Goal: Information Seeking & Learning: Learn about a topic

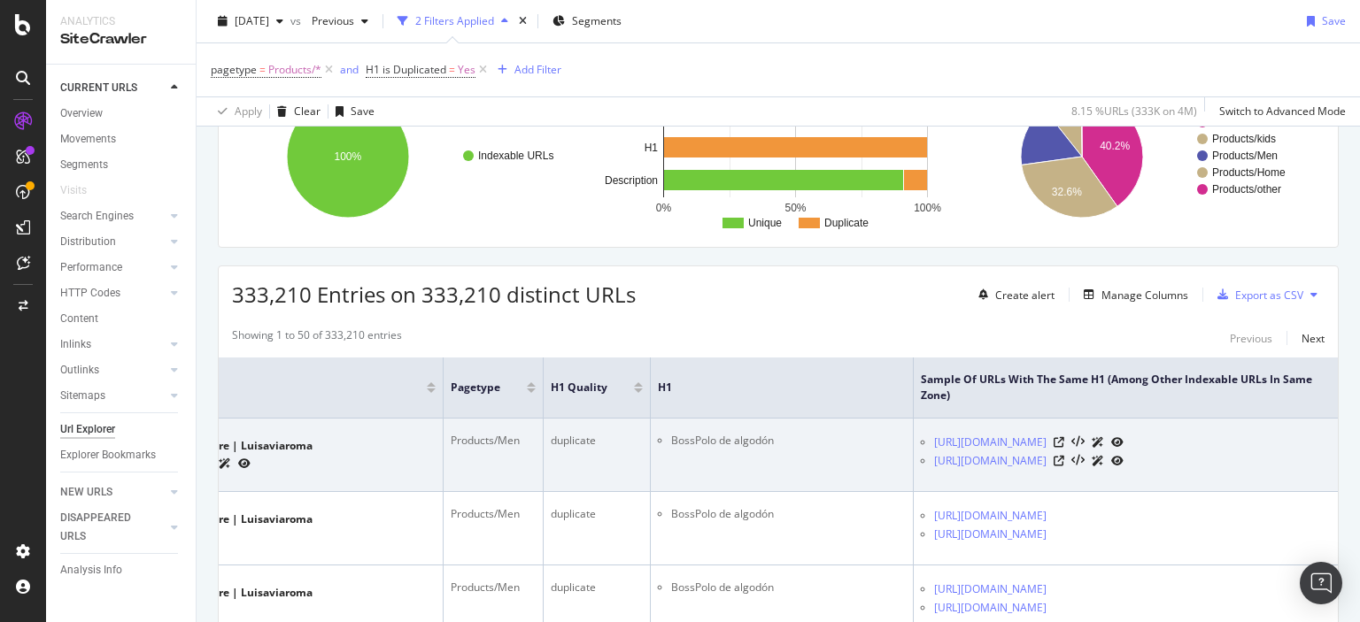
scroll to position [0, 232]
click at [1050, 437] on icon at bounding box center [1045, 442] width 11 height 11
click at [1050, 459] on icon at bounding box center [1045, 461] width 11 height 11
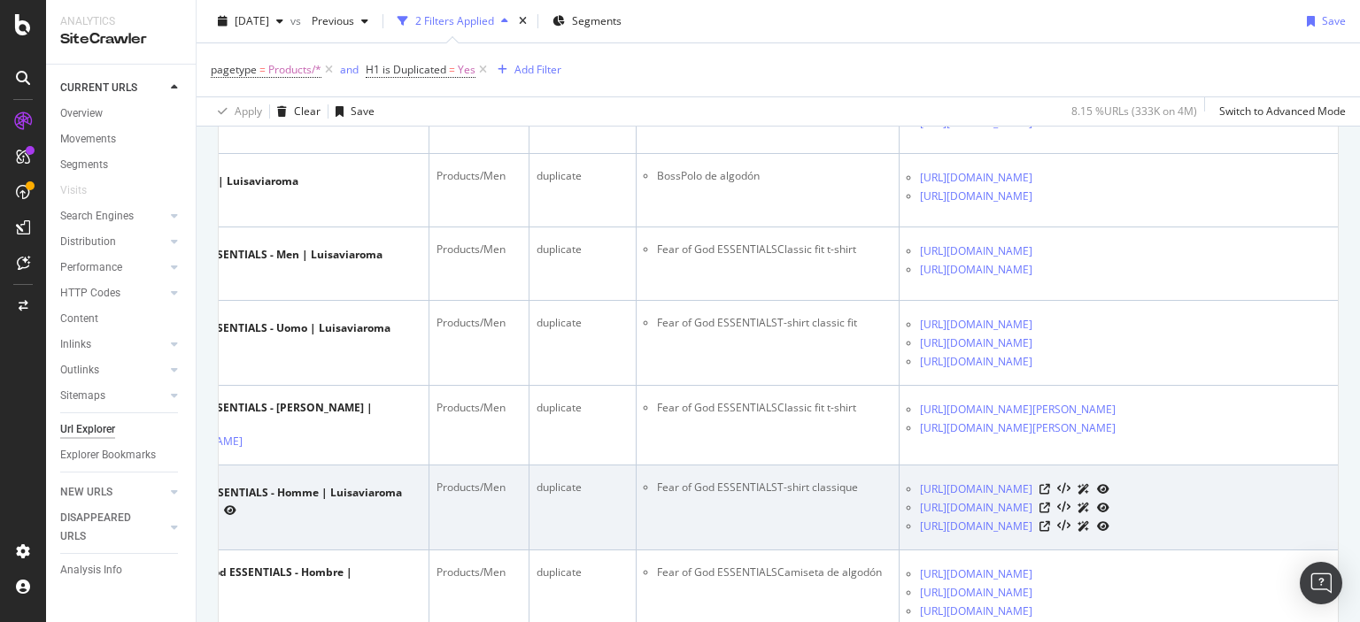
scroll to position [620, 0]
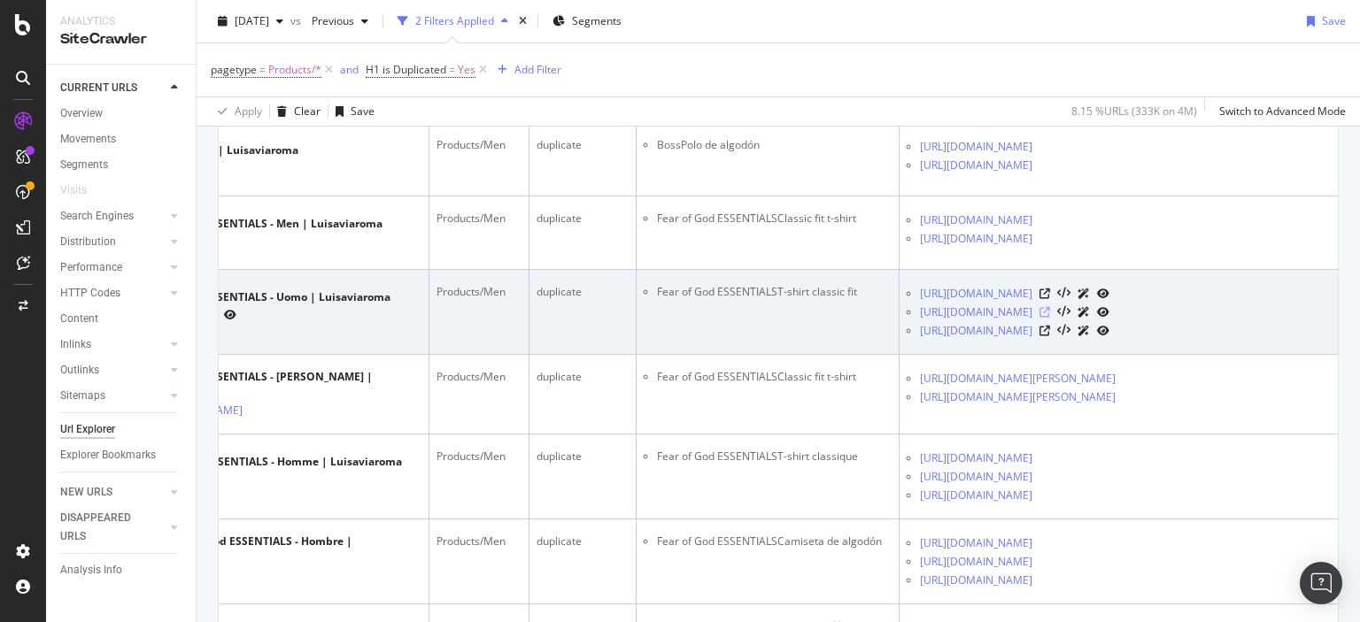
click at [1050, 318] on icon at bounding box center [1045, 312] width 11 height 11
click at [1050, 336] on icon at bounding box center [1045, 331] width 11 height 11
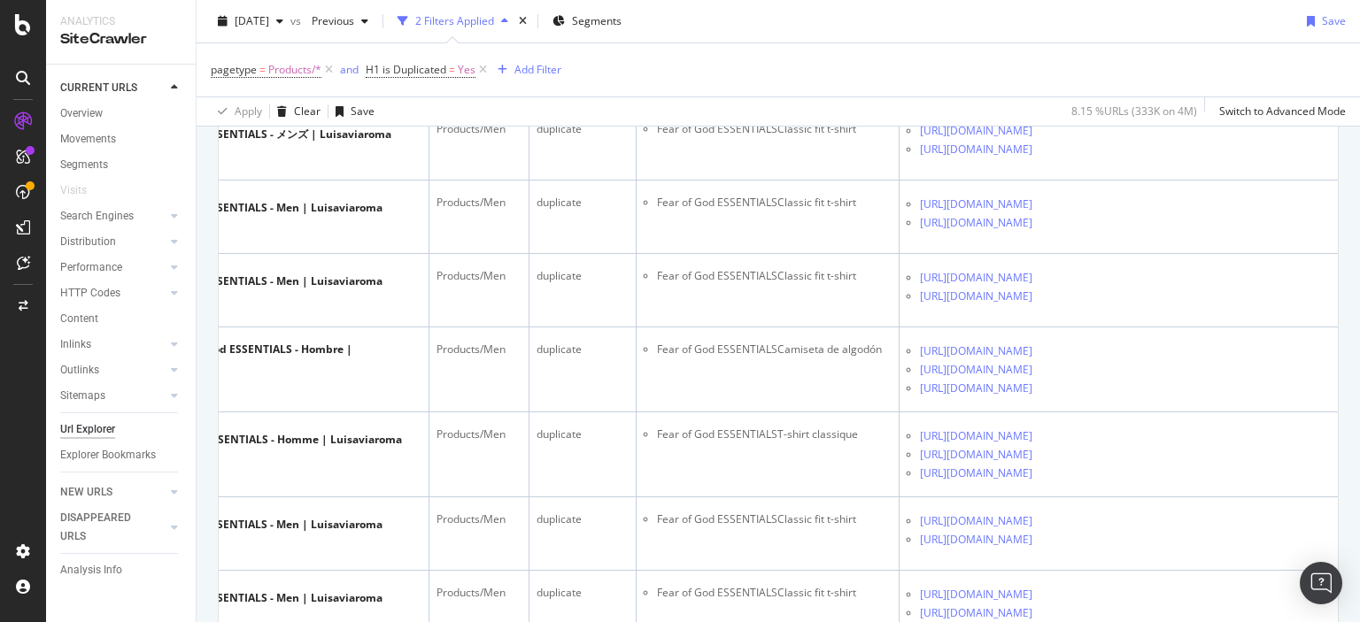
scroll to position [1682, 0]
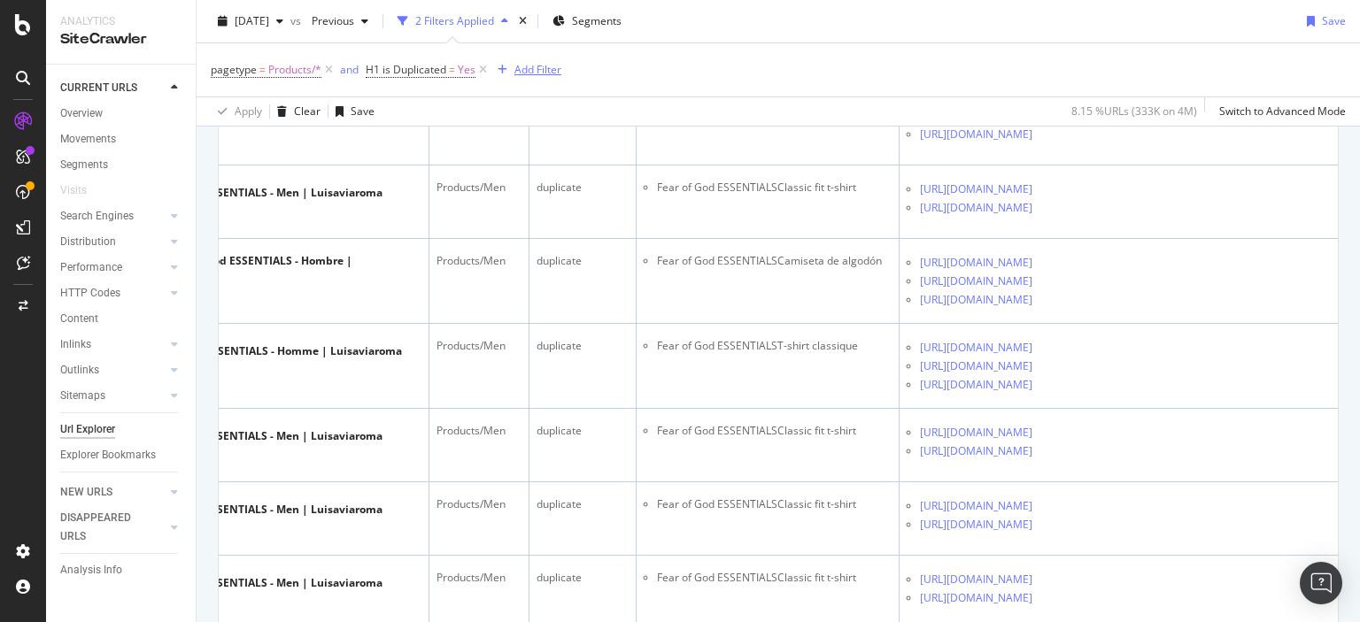
click at [549, 69] on div "Add Filter" at bounding box center [537, 69] width 47 height 15
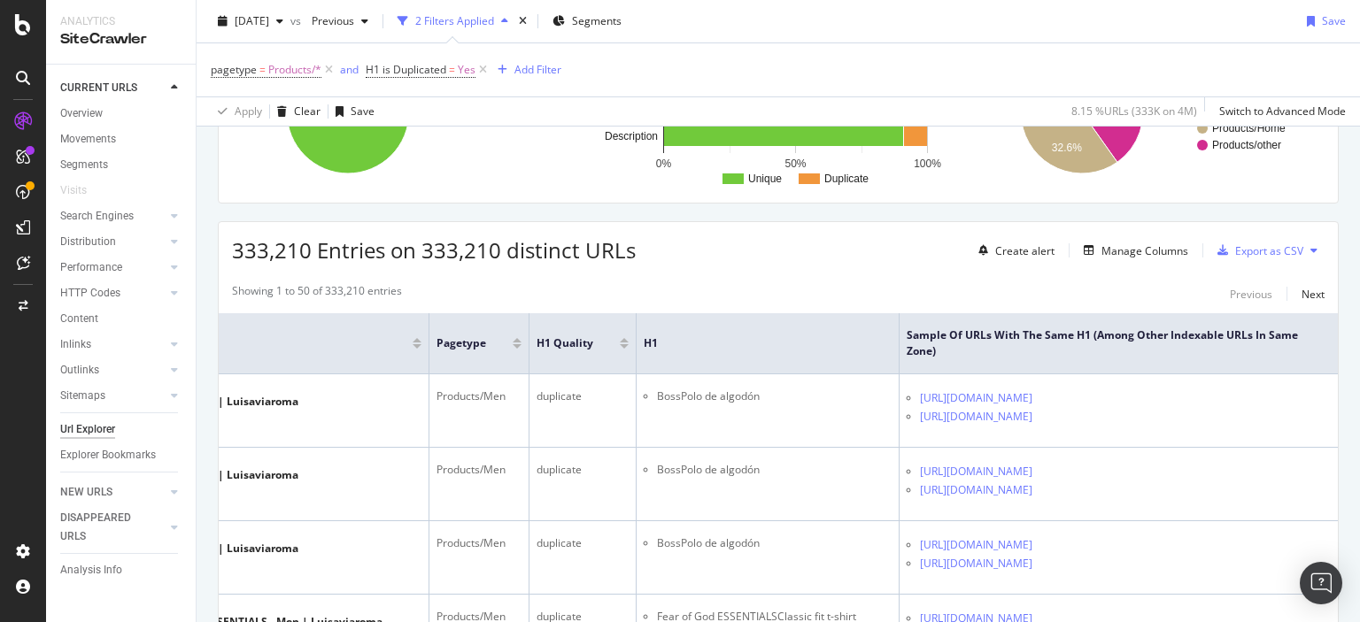
scroll to position [177, 0]
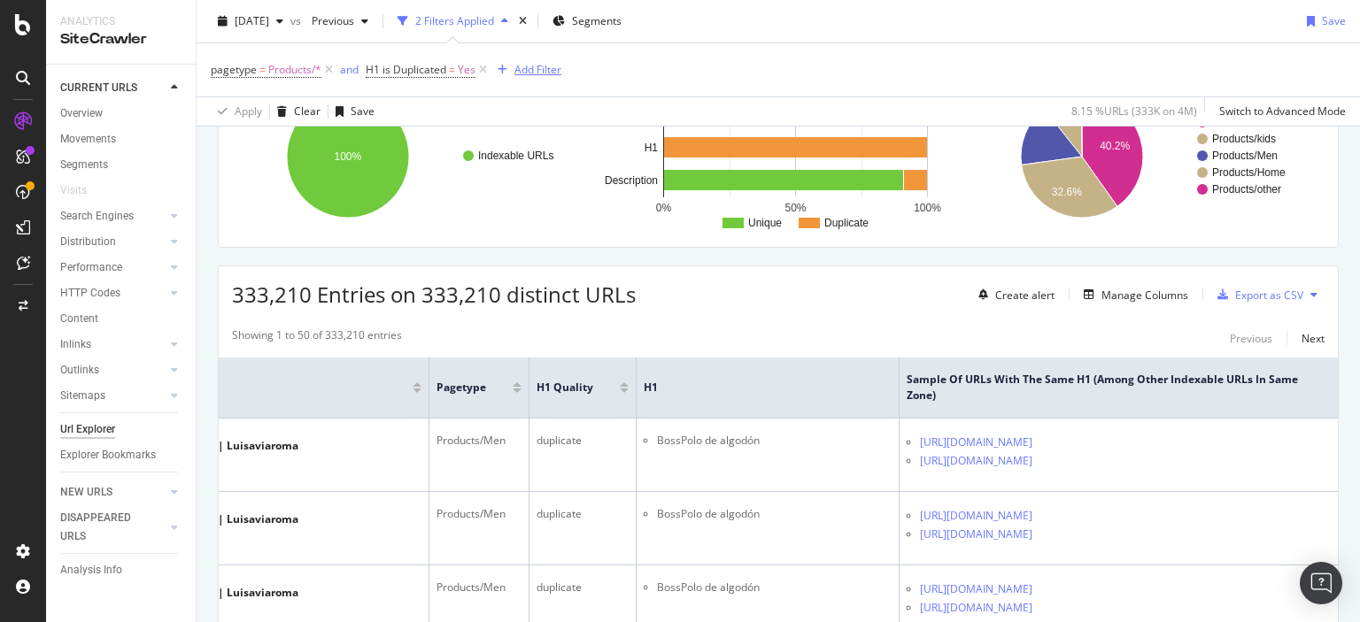
click at [553, 66] on div "Add Filter" at bounding box center [537, 69] width 47 height 15
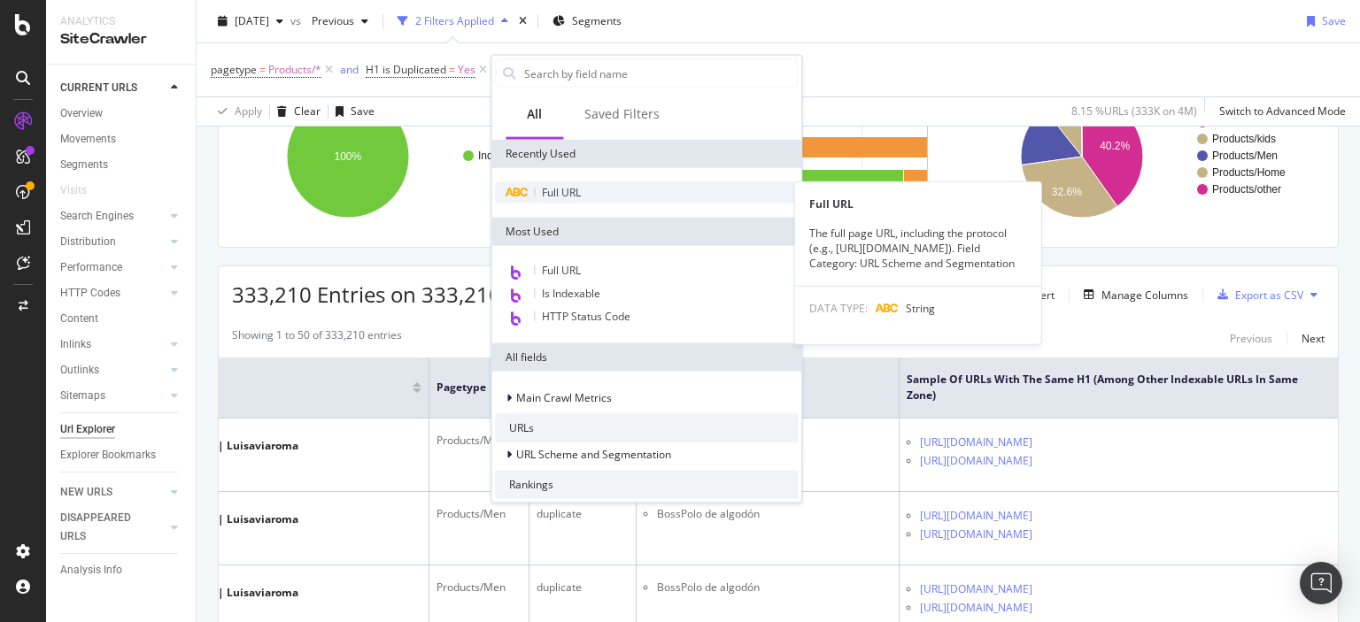
click at [586, 183] on div "Full URL" at bounding box center [646, 192] width 303 height 21
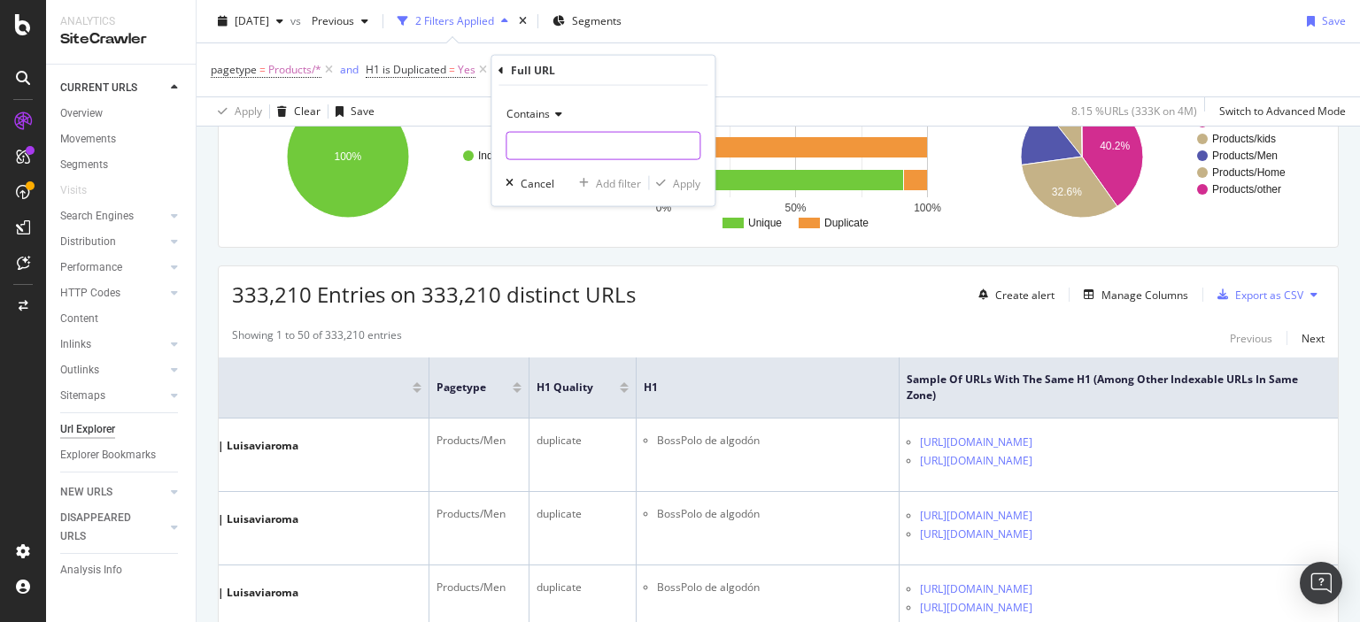
click at [586, 142] on input "text" at bounding box center [602, 146] width 193 height 28
type input "fear-of-god"
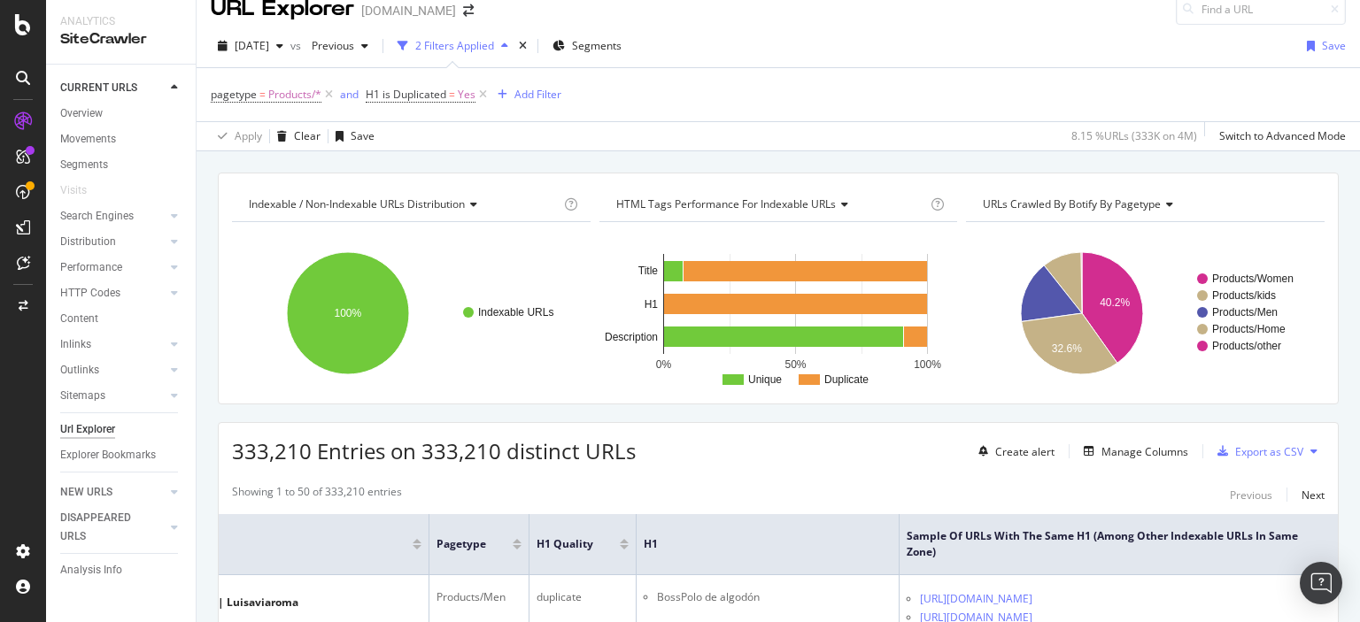
scroll to position [0, 0]
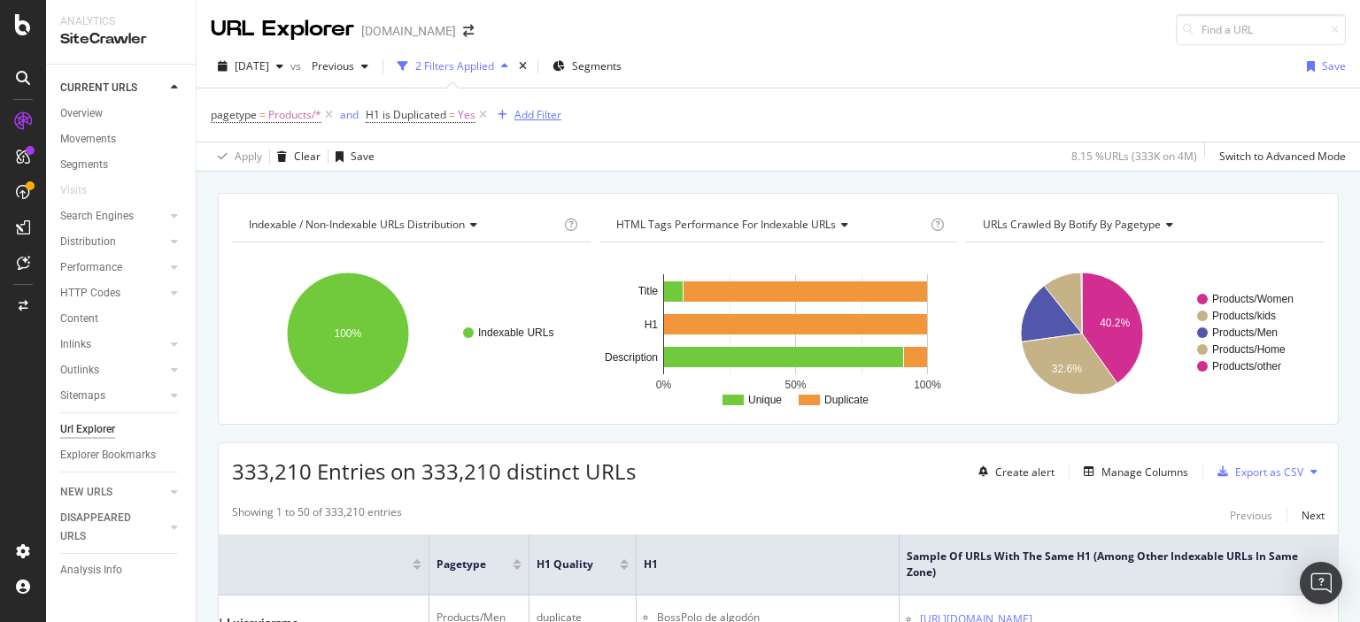
click at [547, 115] on div "Add Filter" at bounding box center [537, 114] width 47 height 15
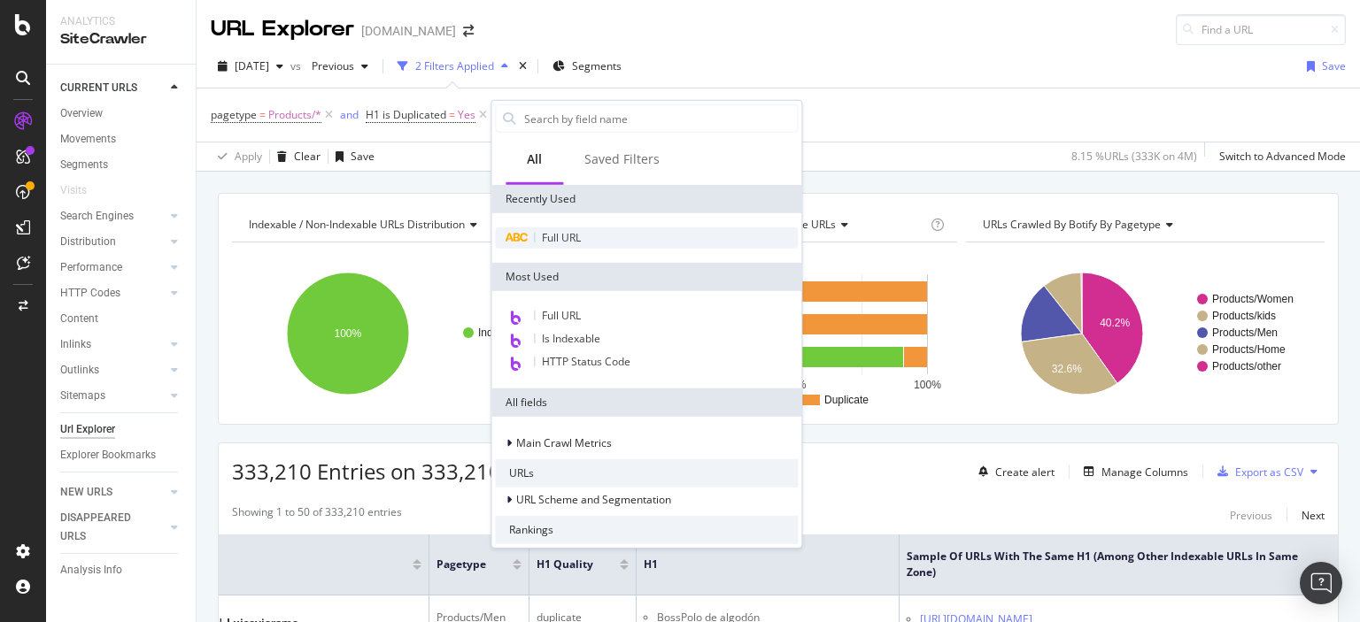
click at [565, 239] on span "Full URL" at bounding box center [561, 237] width 39 height 15
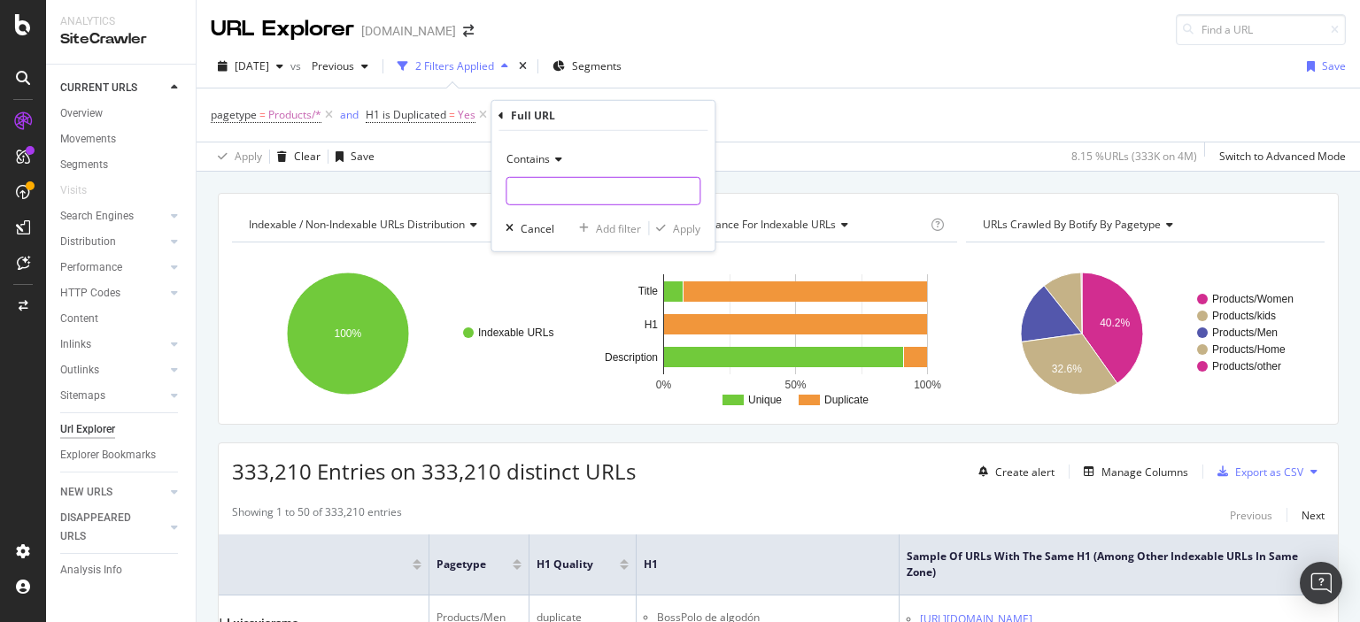
click at [561, 195] on input "text" at bounding box center [602, 191] width 193 height 28
type input "fear-of-god-essential"
click at [675, 228] on div "Apply" at bounding box center [686, 227] width 27 height 15
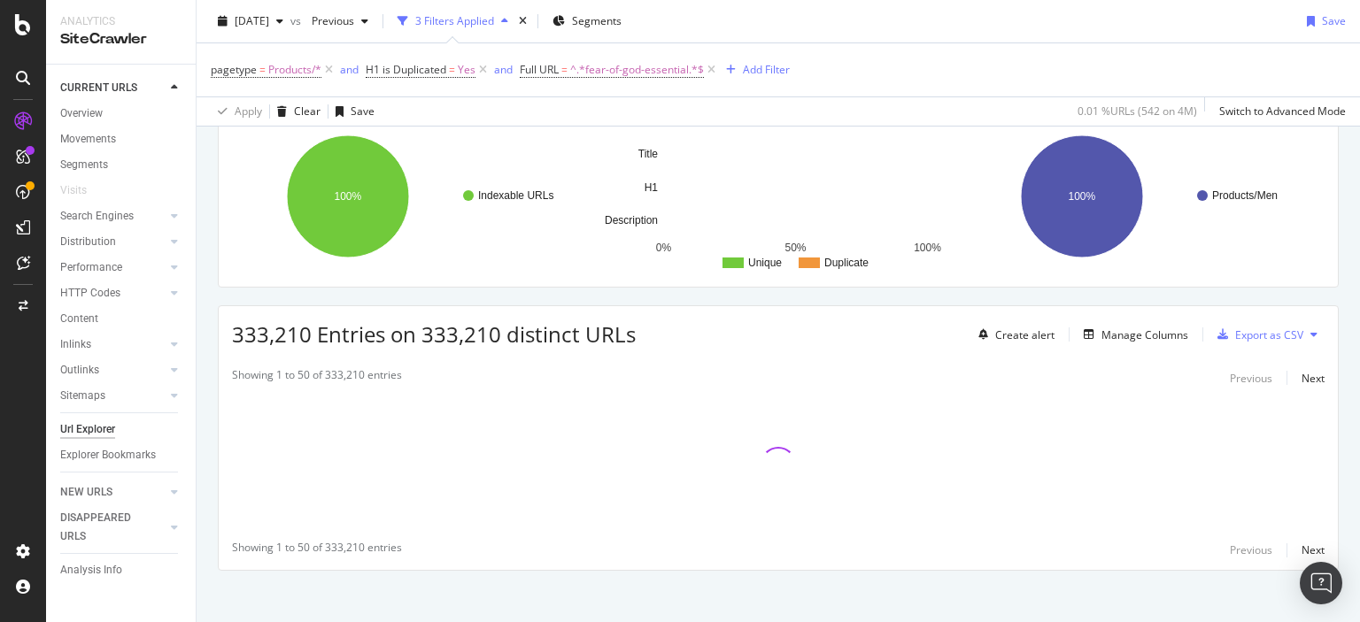
scroll to position [146, 0]
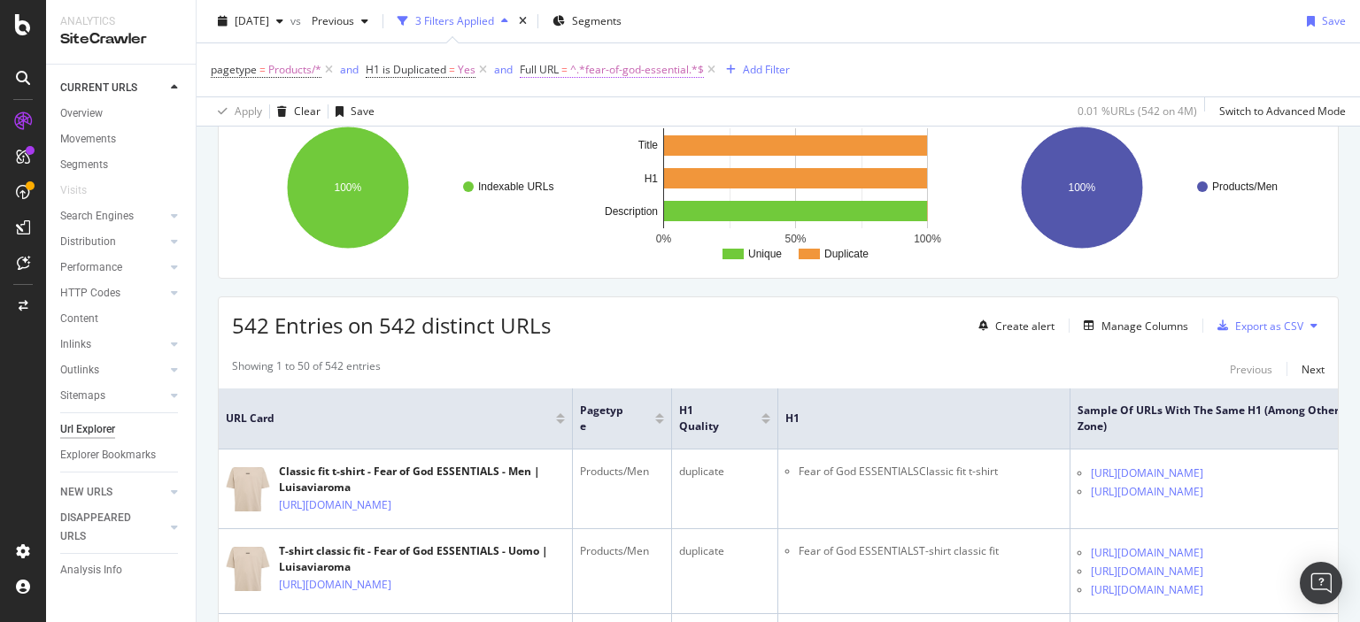
click at [639, 65] on span "^.*fear-of-god-essential.*$" at bounding box center [637, 70] width 134 height 25
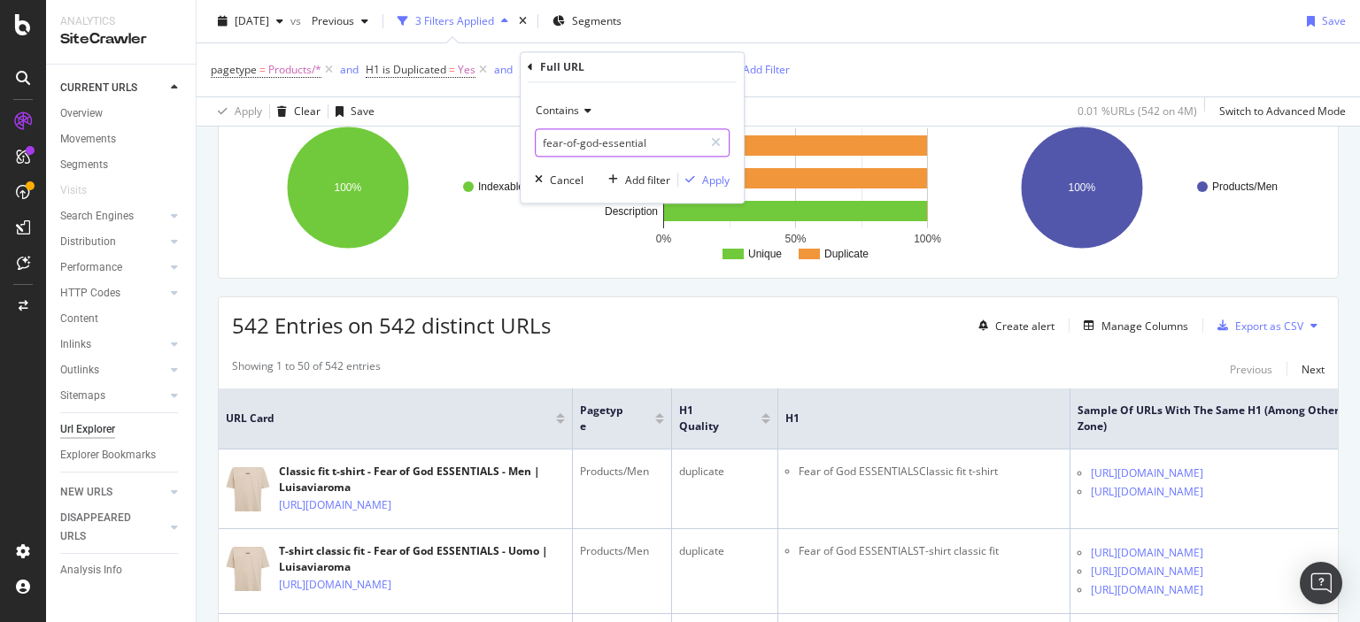
click at [616, 141] on input "fear-of-god-essential" at bounding box center [619, 143] width 167 height 28
type input "82I-"
click at [715, 180] on div "Apply" at bounding box center [715, 180] width 27 height 15
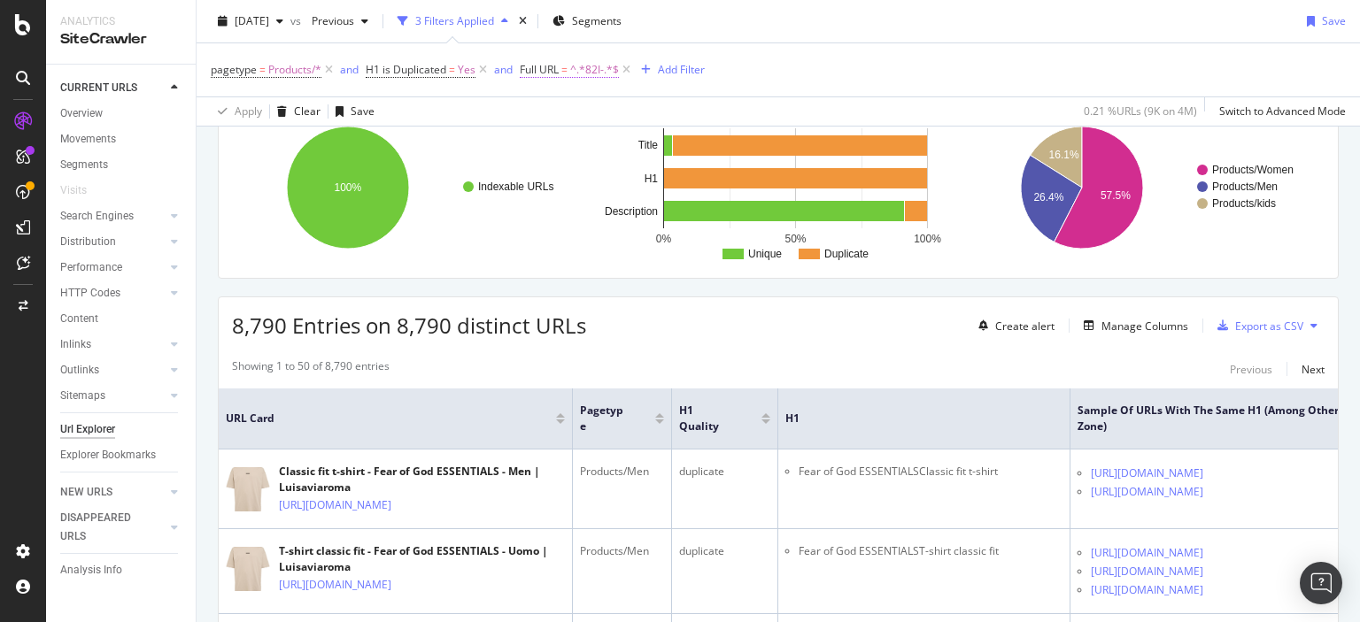
click at [565, 75] on span "=" at bounding box center [564, 69] width 6 height 15
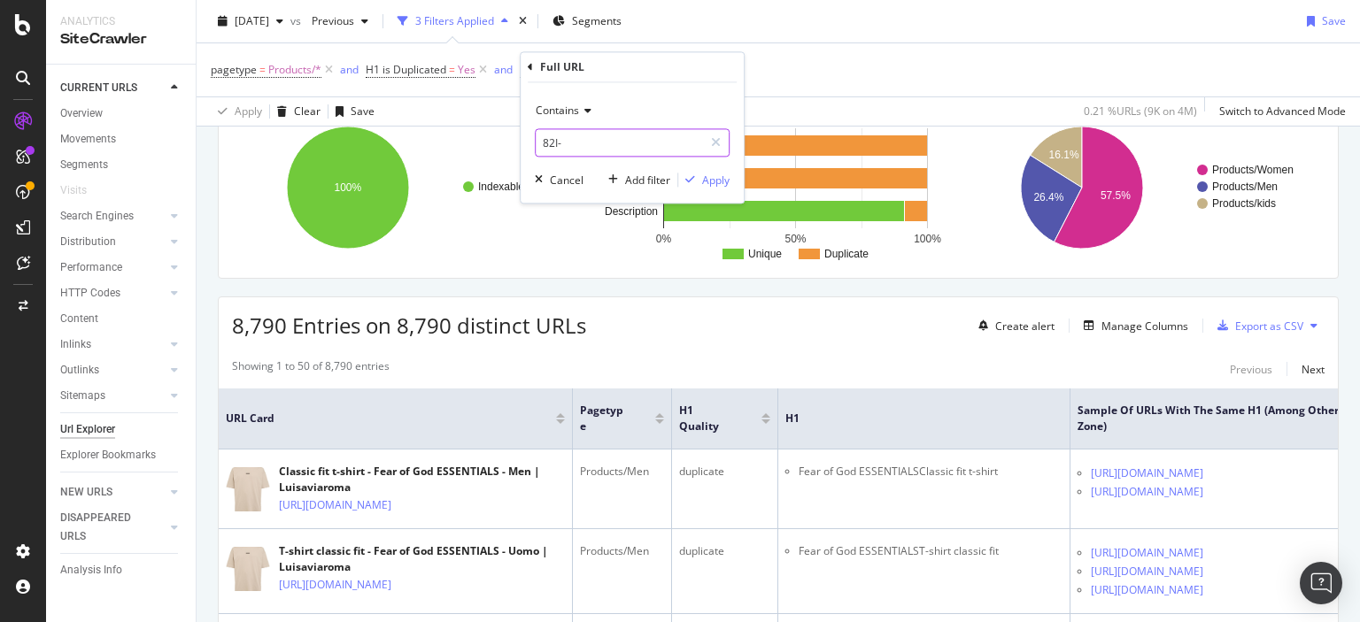
click at [557, 144] on input "82I-" at bounding box center [619, 143] width 167 height 28
click at [553, 114] on span "Contains" at bounding box center [557, 111] width 43 height 15
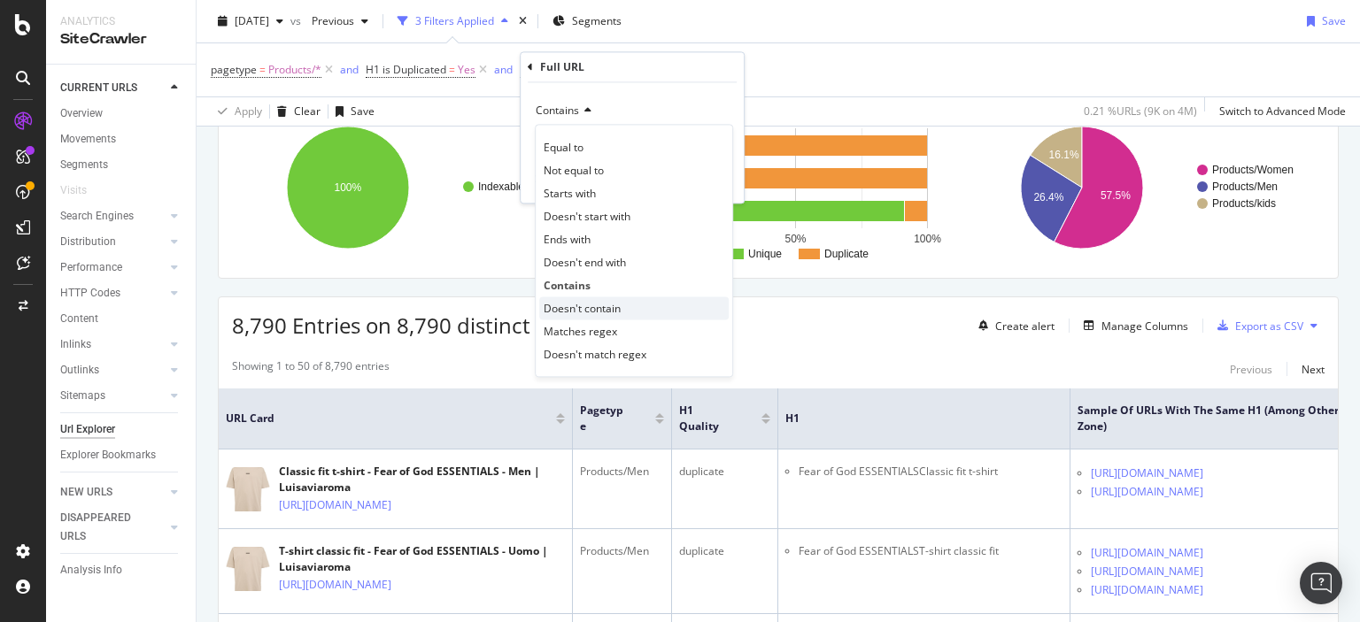
click at [588, 304] on span "Doesn't contain" at bounding box center [582, 308] width 77 height 15
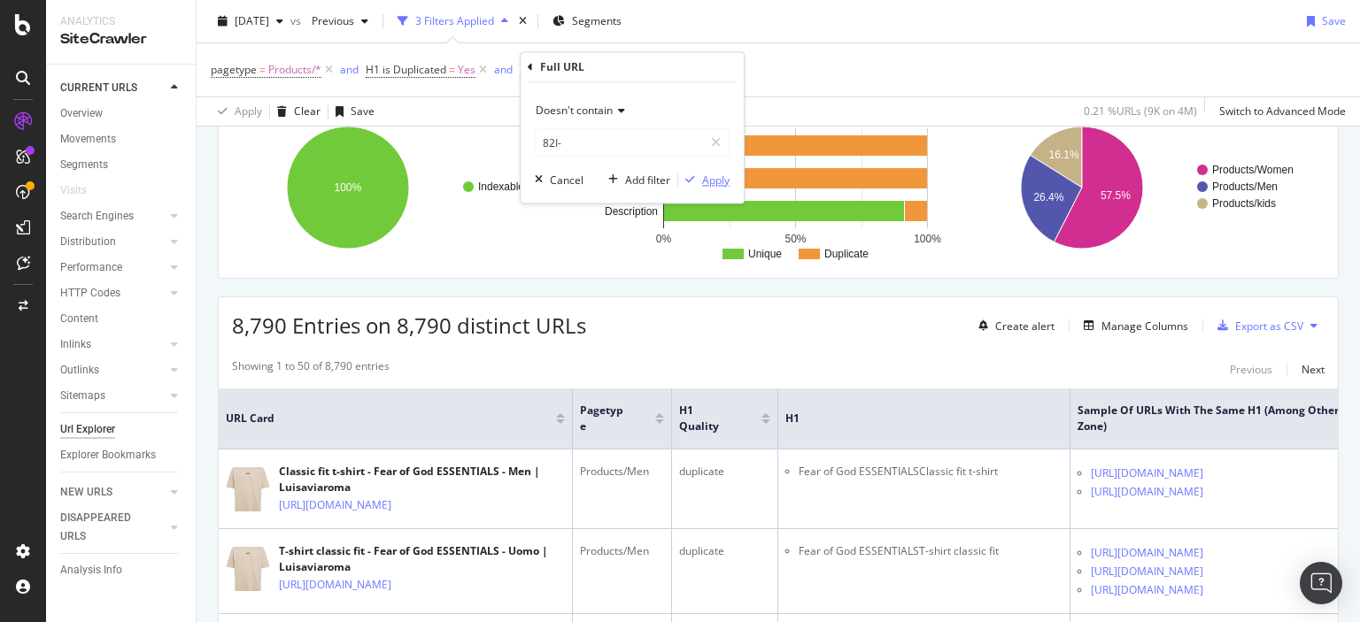
click at [712, 178] on div "Apply" at bounding box center [715, 180] width 27 height 15
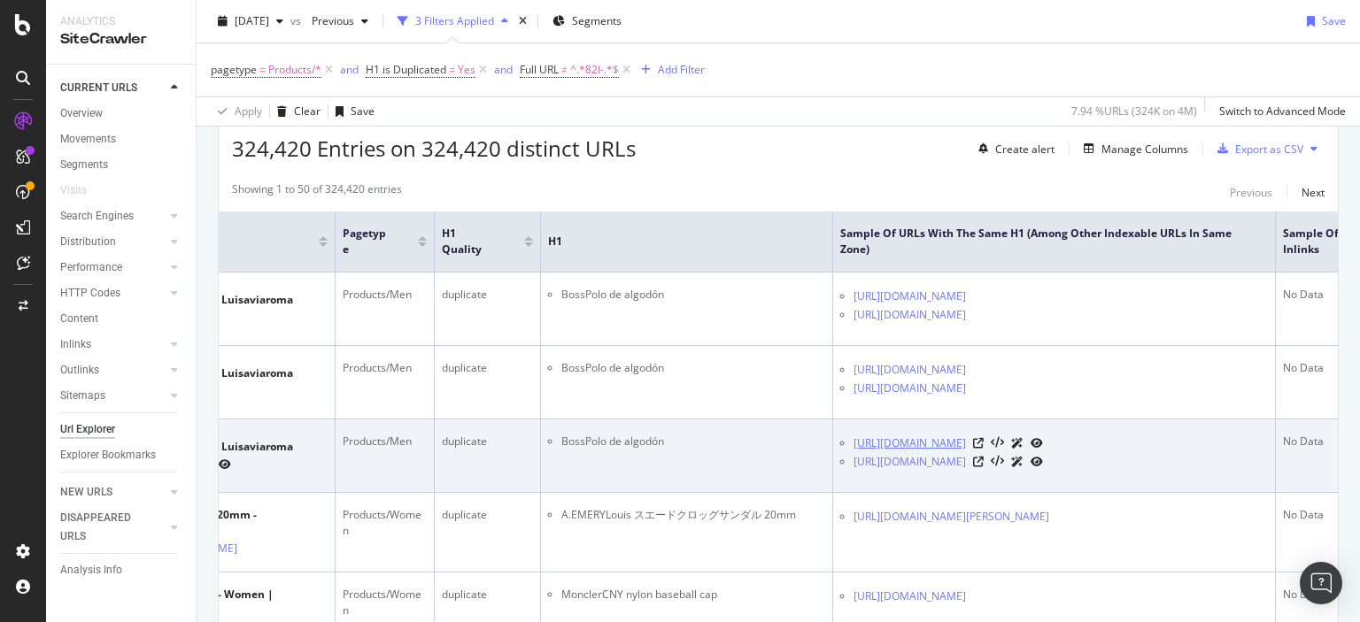
scroll to position [0, 241]
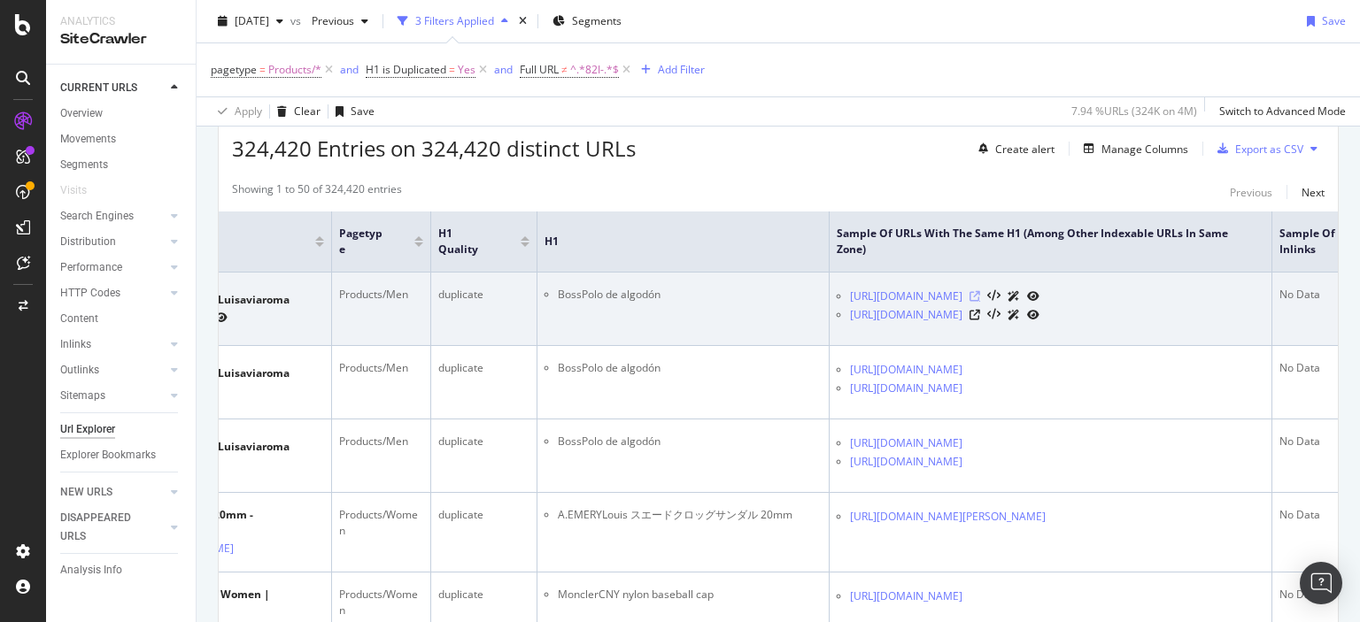
click at [980, 296] on icon at bounding box center [975, 296] width 11 height 11
click at [980, 310] on icon at bounding box center [975, 315] width 11 height 11
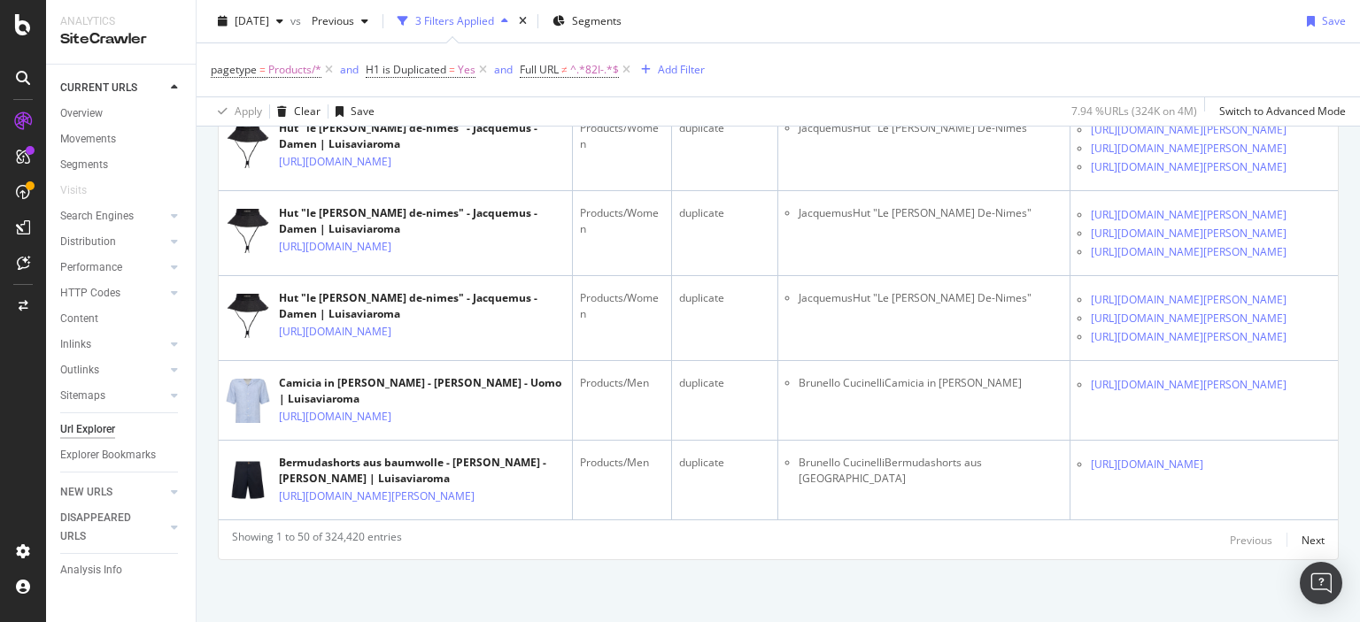
scroll to position [4620, 0]
click at [584, 73] on span "^.*82I-.*$" at bounding box center [594, 70] width 49 height 25
click at [567, 114] on span "Doesn't contain" at bounding box center [574, 111] width 77 height 15
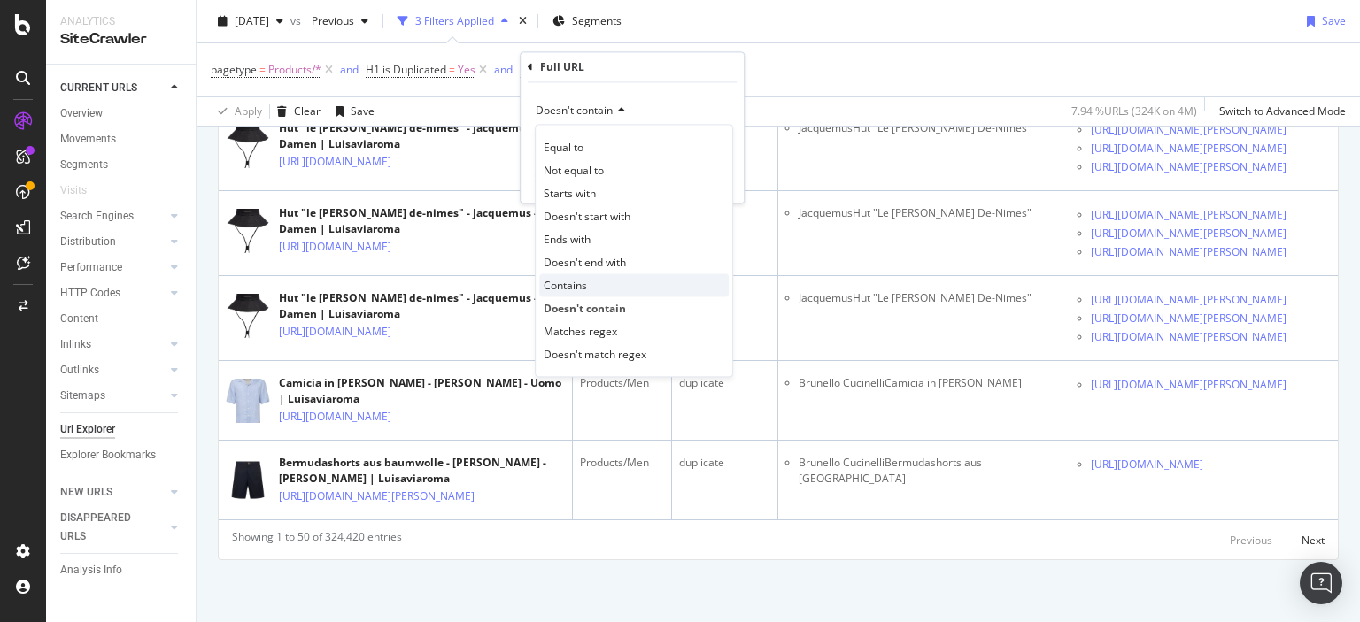
click at [581, 283] on span "Contains" at bounding box center [565, 285] width 43 height 15
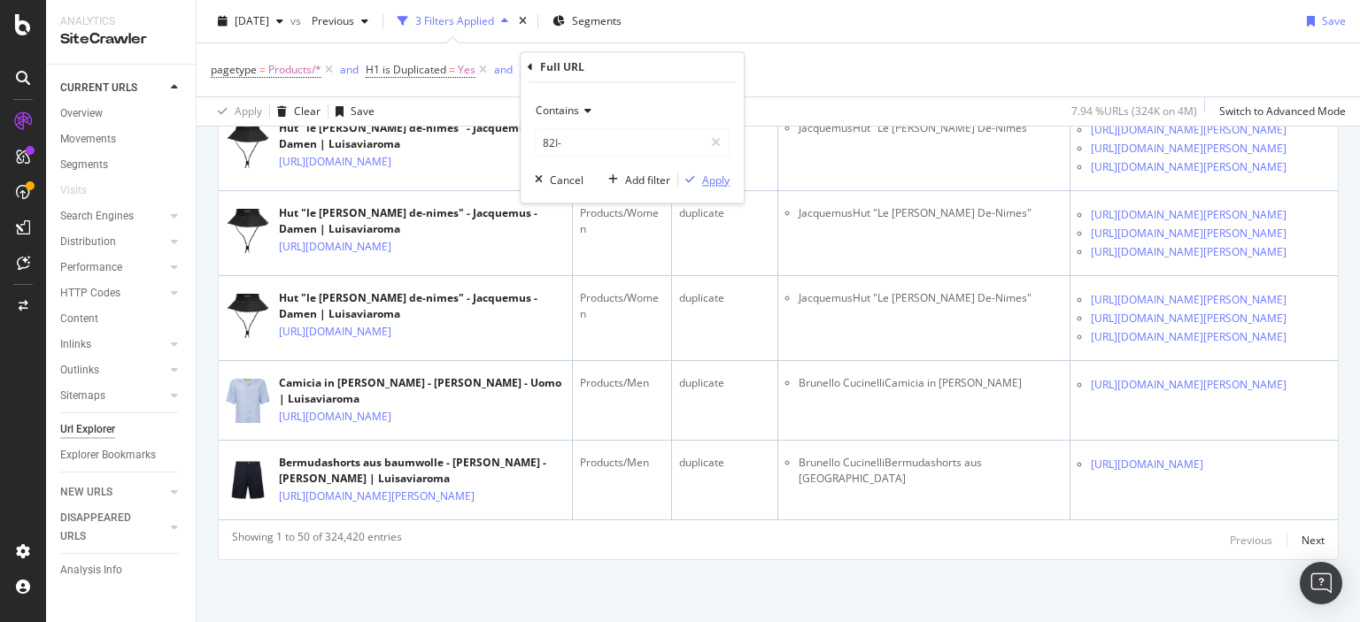
click at [708, 182] on div "Apply" at bounding box center [715, 180] width 27 height 15
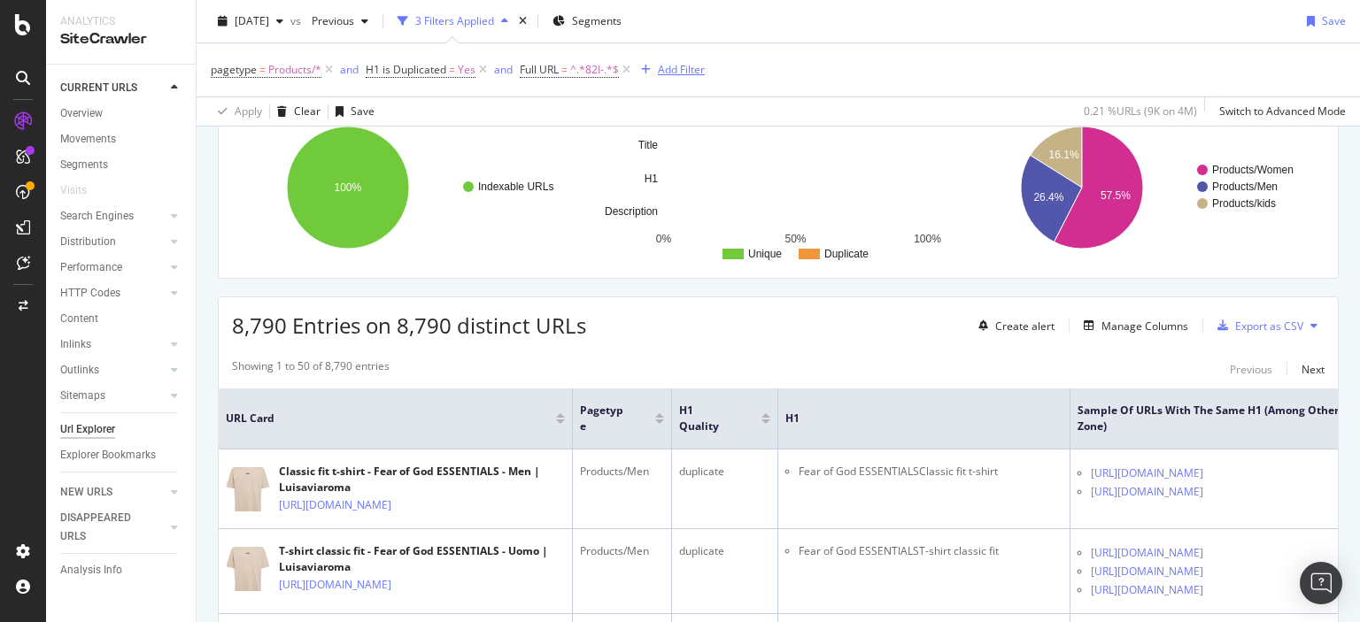
scroll to position [4620, 0]
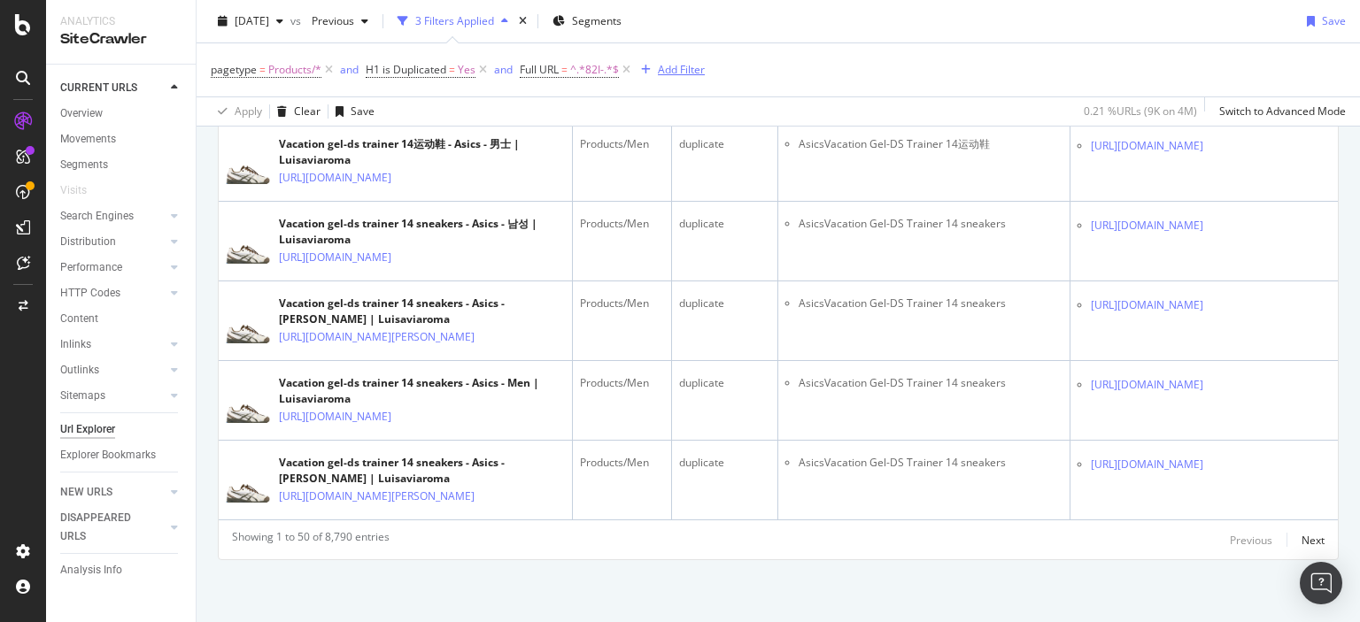
click at [682, 70] on div "Add Filter" at bounding box center [681, 69] width 47 height 15
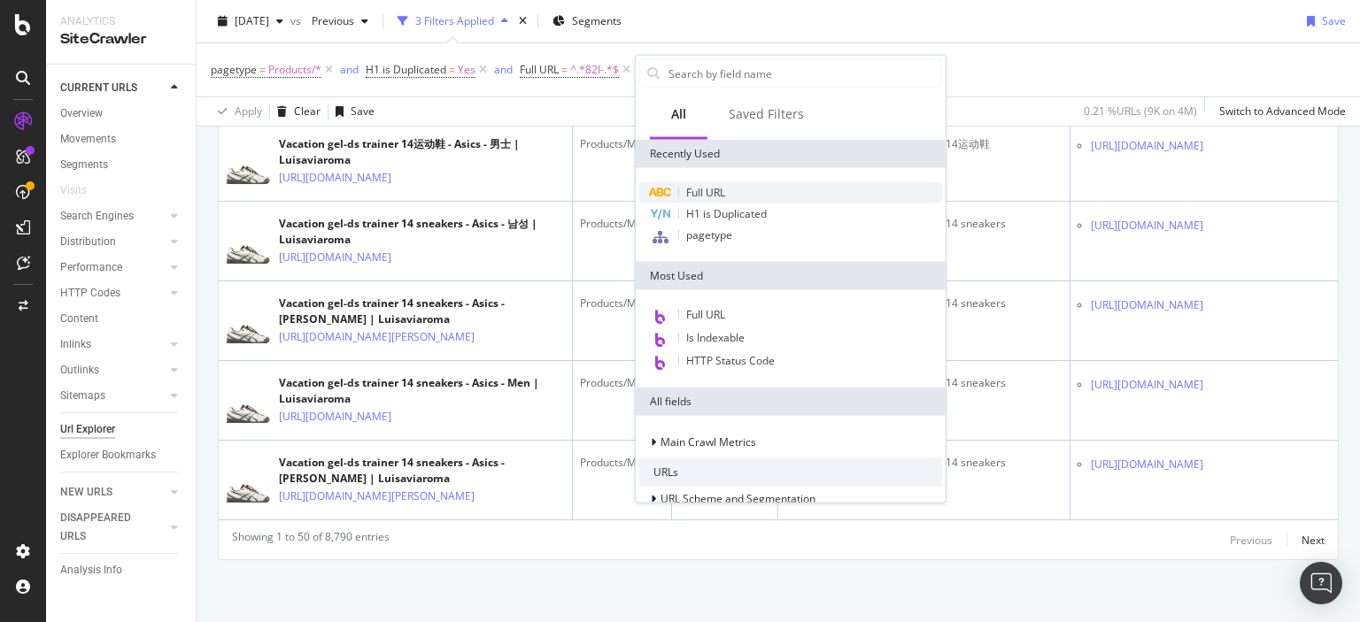
click at [703, 191] on span "Full URL" at bounding box center [705, 192] width 39 height 15
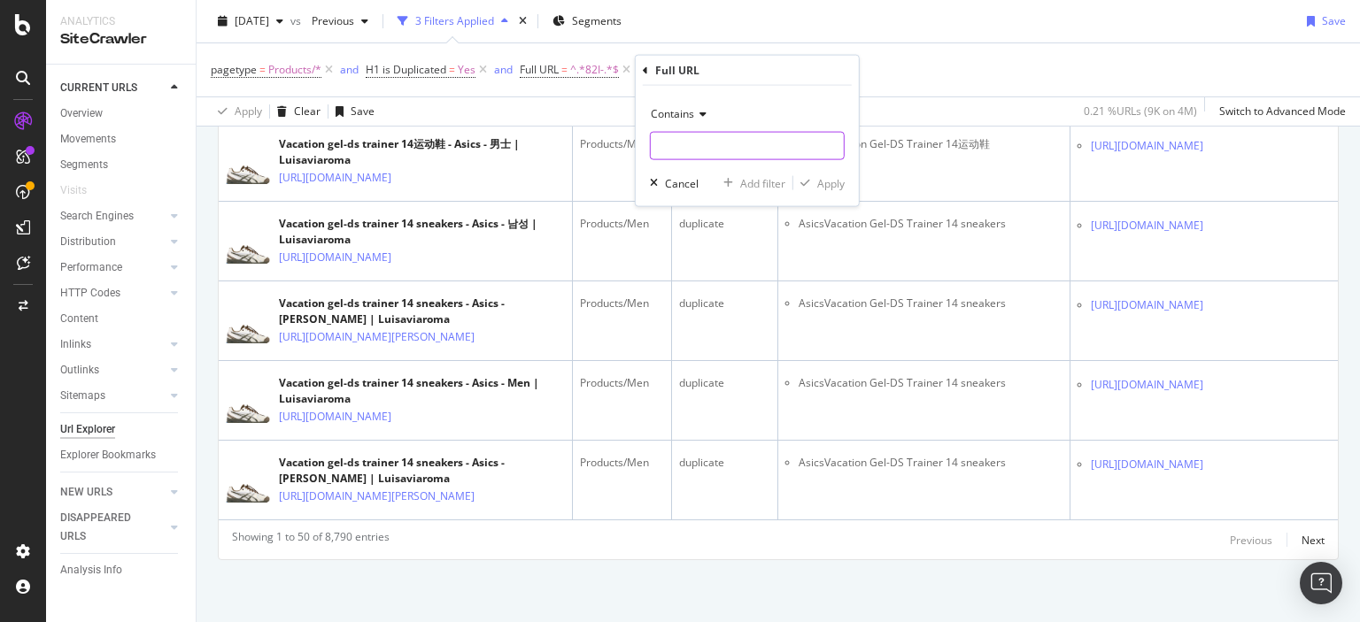
click at [711, 155] on input "text" at bounding box center [747, 146] width 193 height 28
type input "81I-"
click at [832, 190] on button "Apply" at bounding box center [818, 183] width 51 height 18
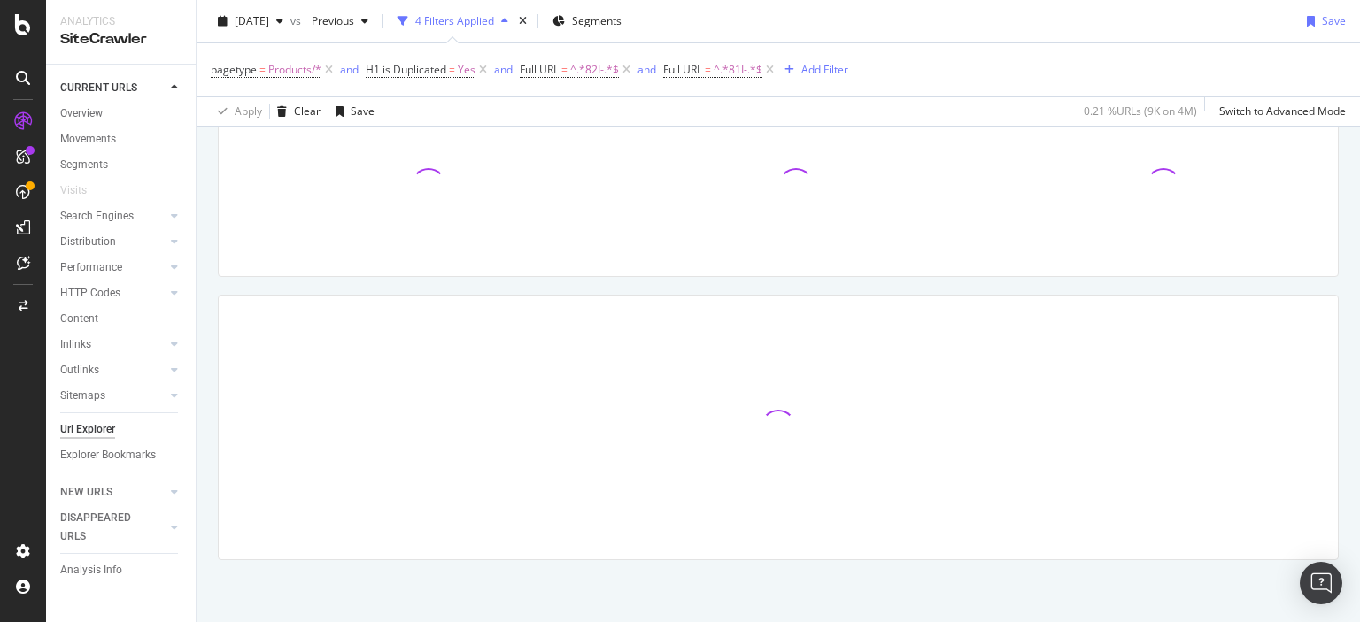
scroll to position [146, 0]
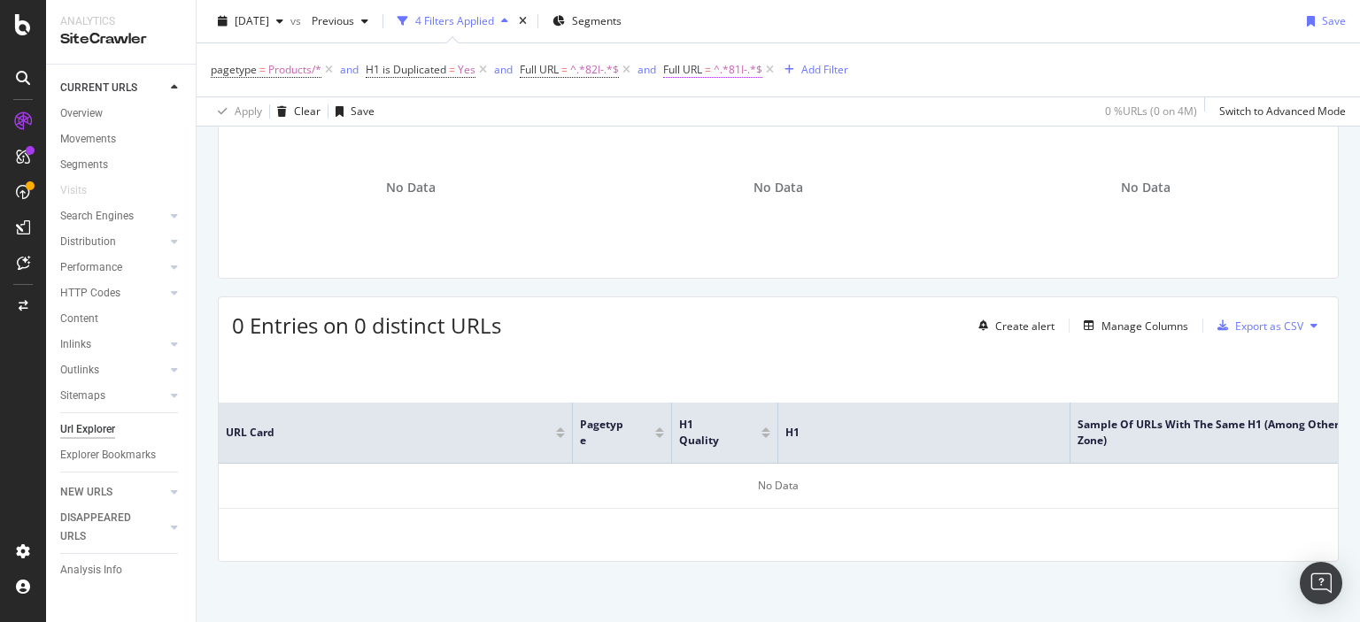
click at [693, 64] on span "Full URL" at bounding box center [682, 69] width 39 height 15
click at [704, 145] on input "81I-" at bounding box center [763, 143] width 167 height 28
type input "-81"
click at [836, 180] on icon "button" at bounding box center [835, 180] width 10 height 11
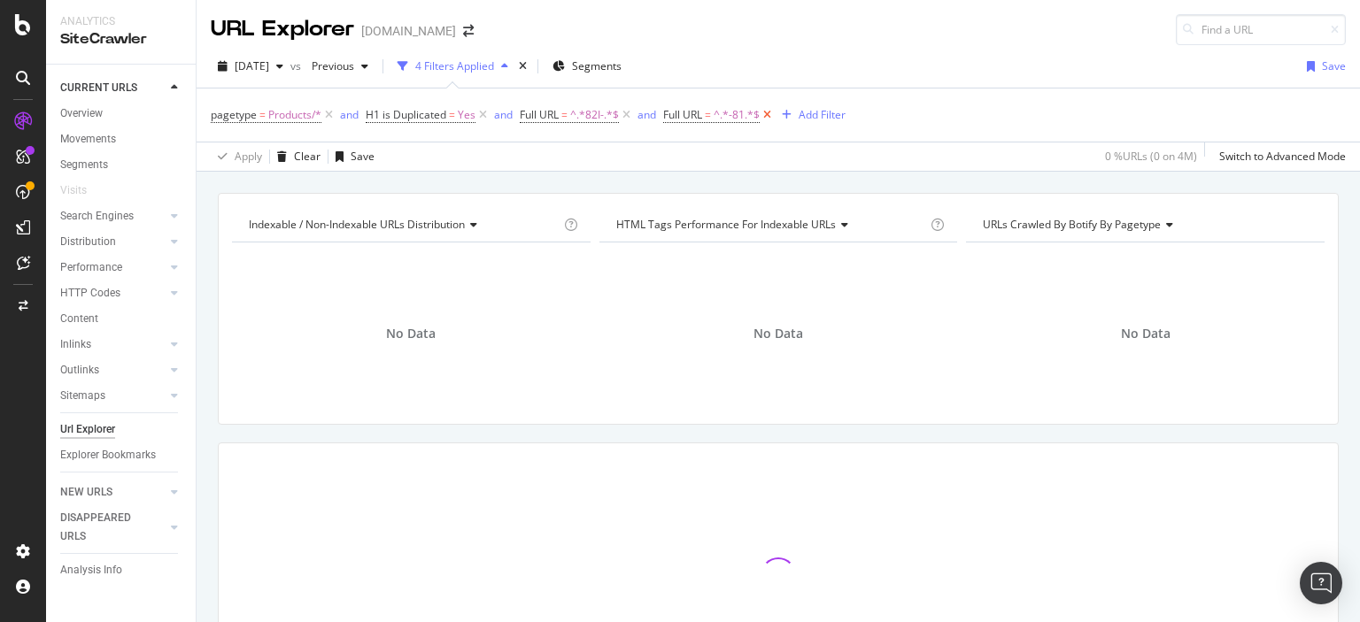
click at [768, 111] on icon at bounding box center [767, 115] width 15 height 18
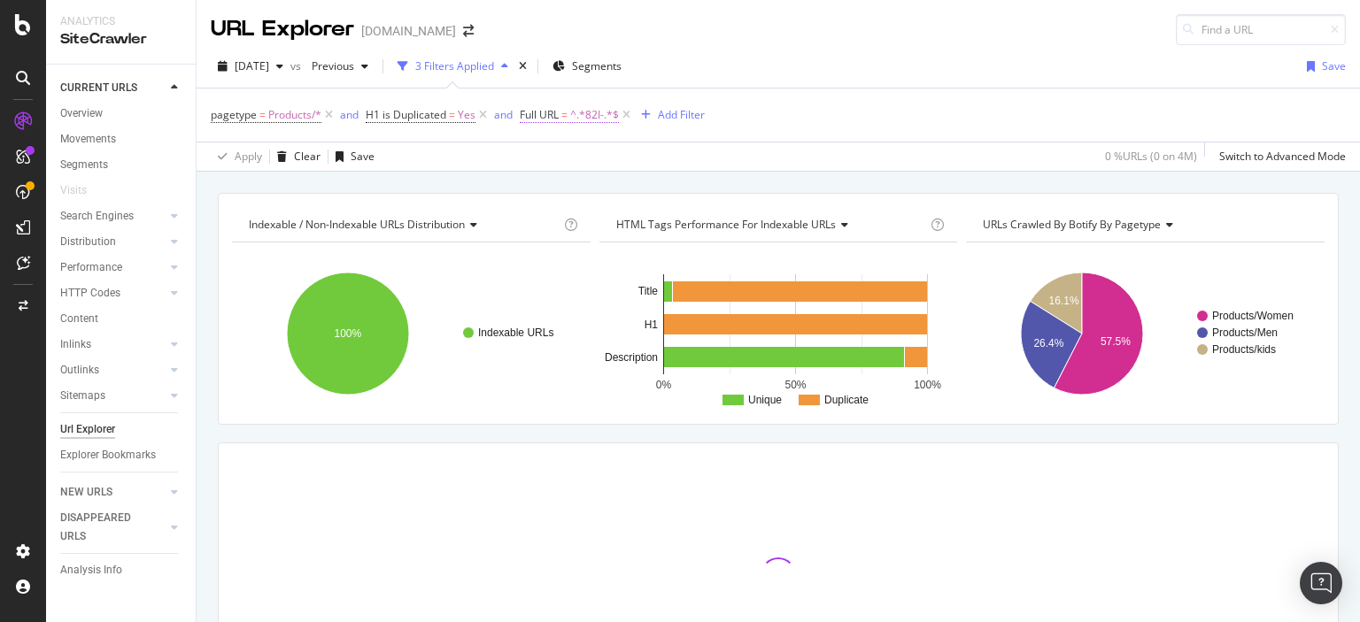
click at [568, 117] on span "Full URL = ^.*82I-.*$" at bounding box center [569, 115] width 99 height 16
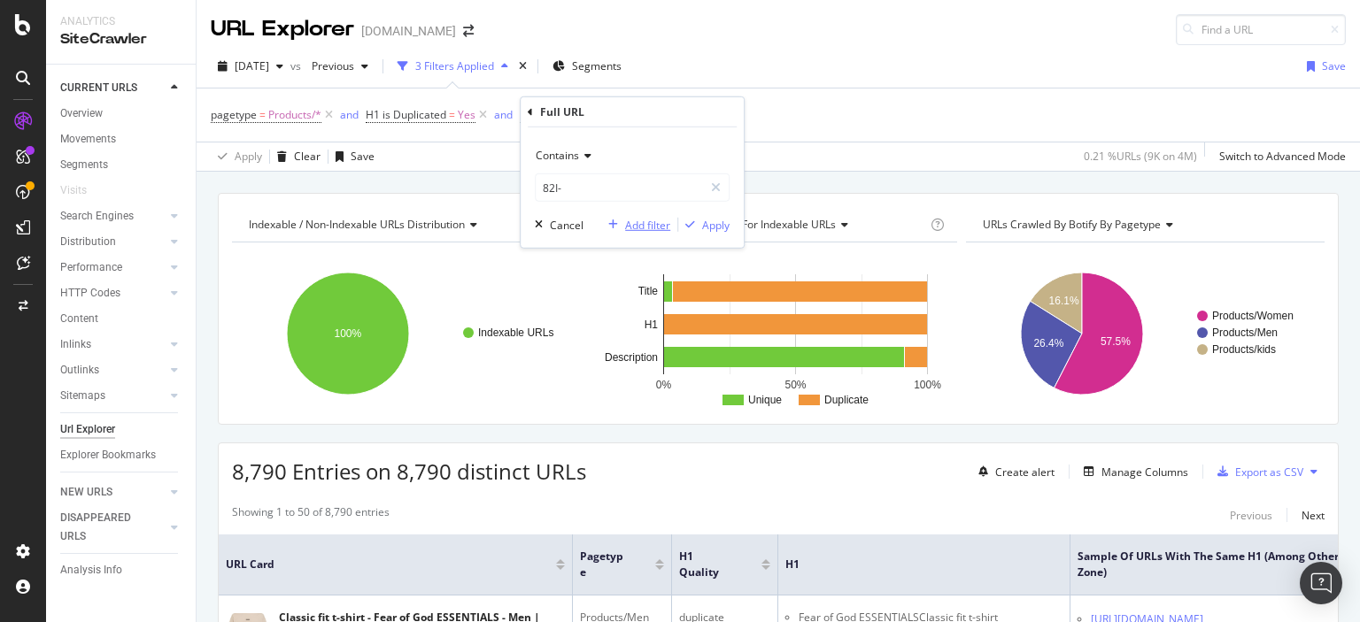
click at [637, 221] on div "Add filter" at bounding box center [647, 224] width 45 height 15
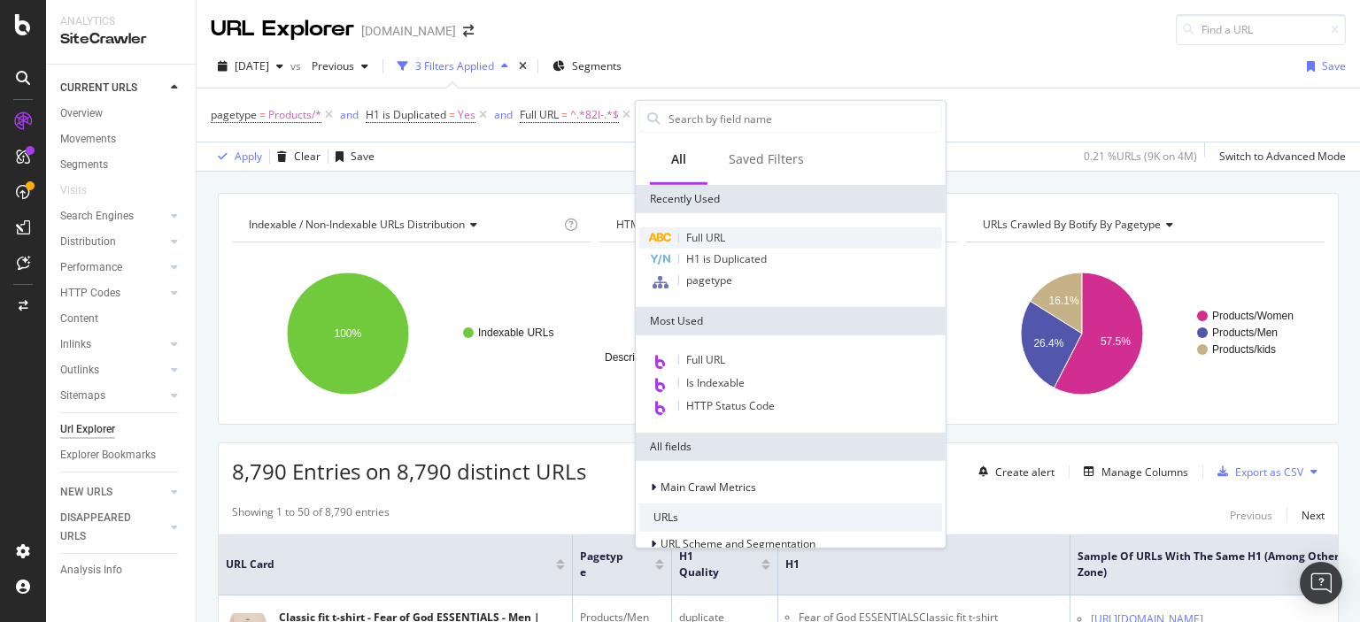
click at [678, 233] on div at bounding box center [678, 238] width 1 height 10
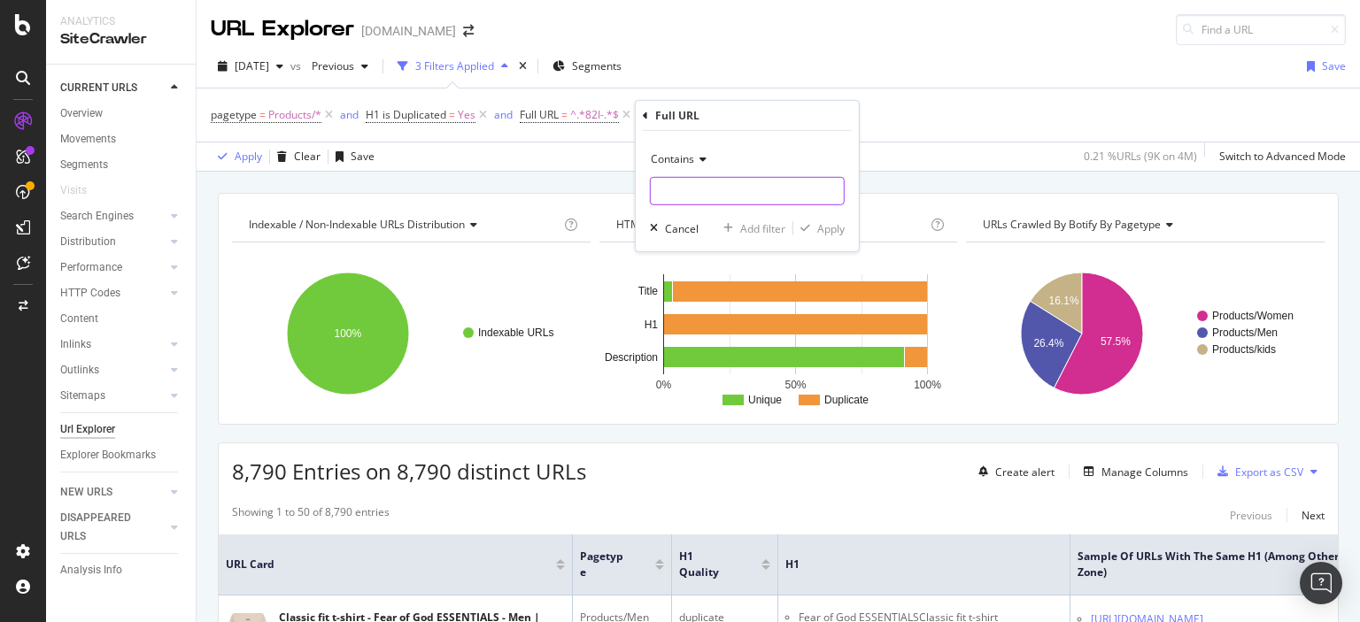
click at [677, 200] on input "text" at bounding box center [747, 191] width 193 height 28
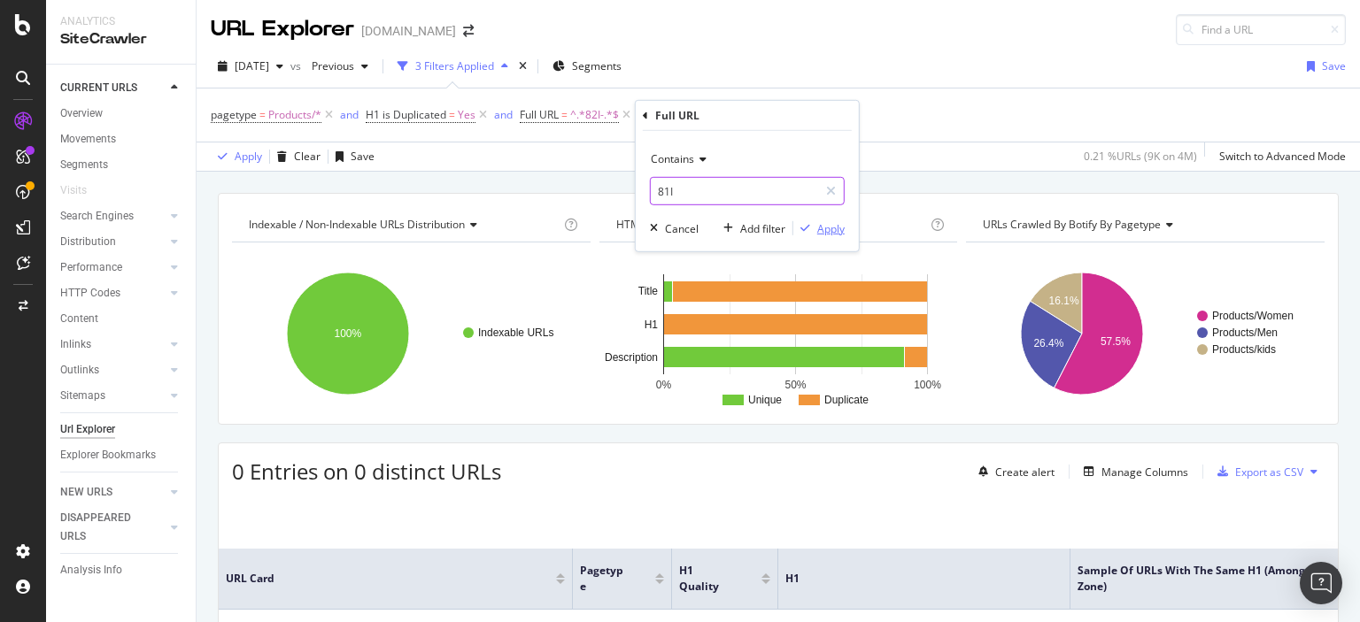
type input "81I"
click at [818, 228] on div "Apply" at bounding box center [830, 227] width 27 height 15
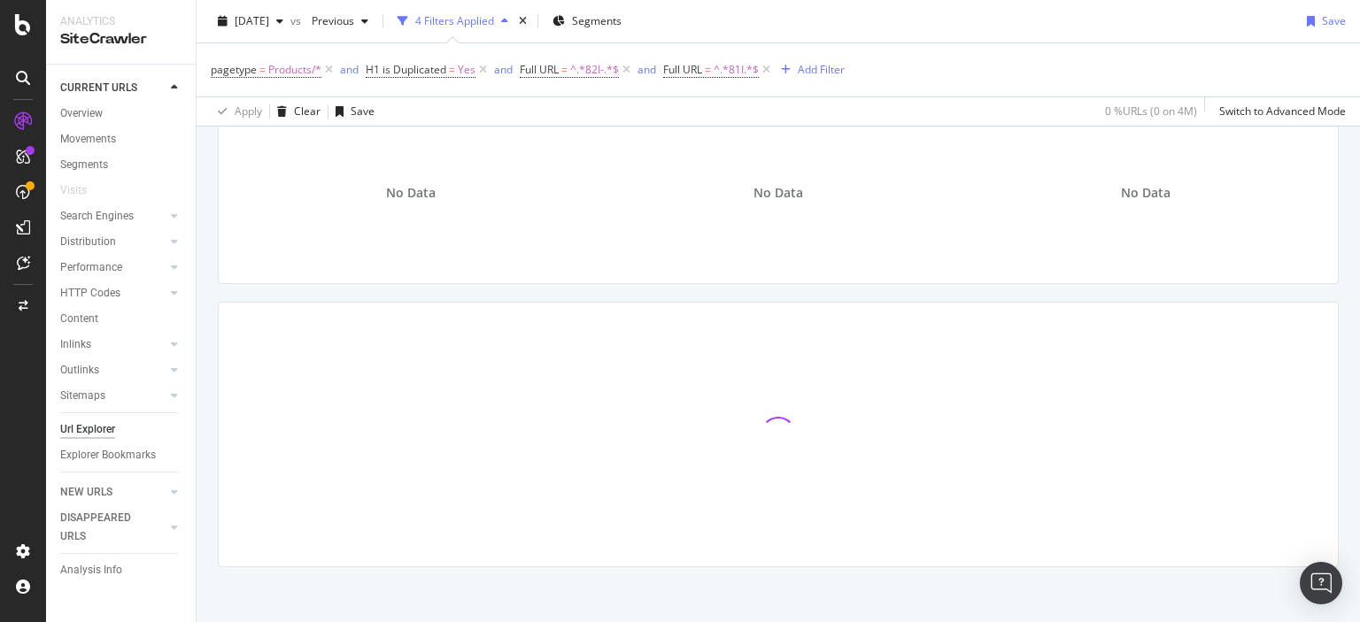
scroll to position [146, 0]
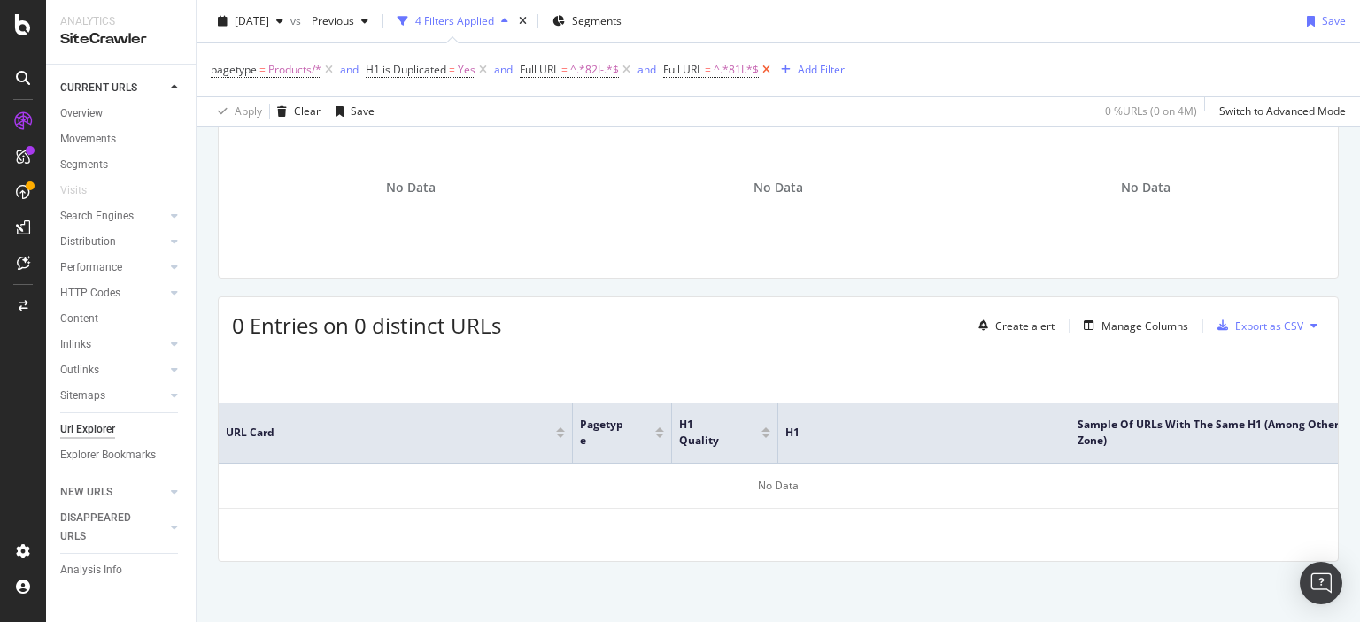
click at [773, 65] on icon at bounding box center [766, 70] width 15 height 18
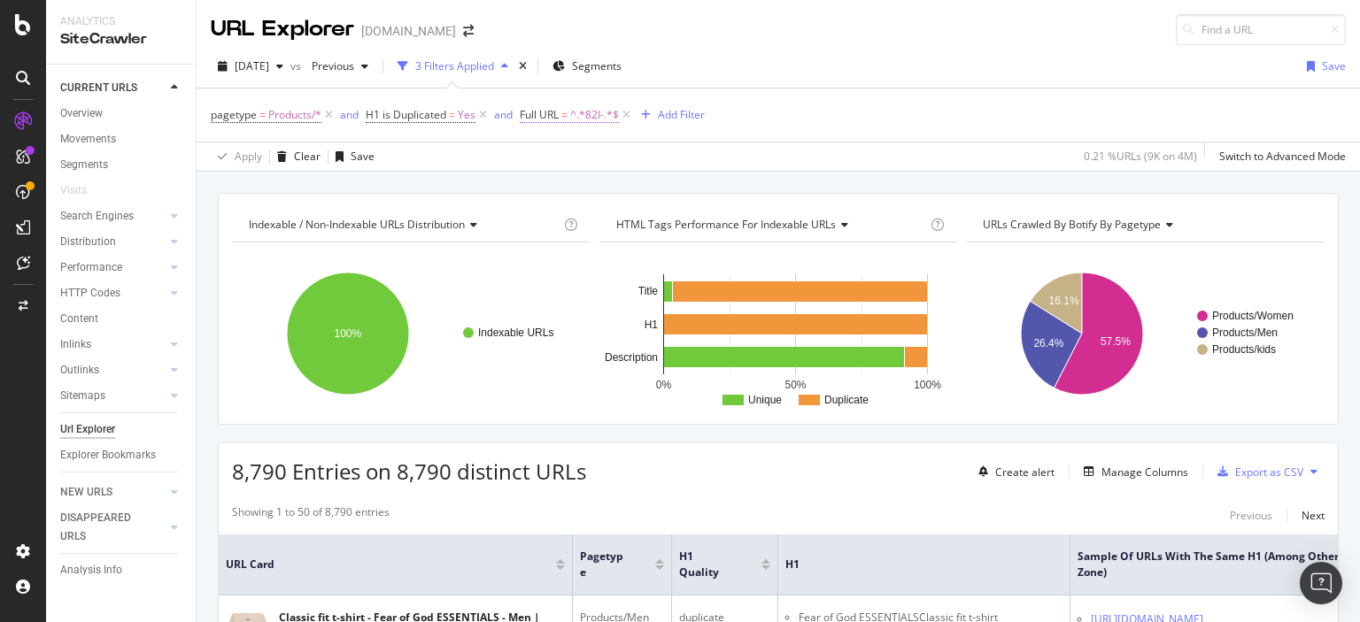
click at [559, 120] on span "Full URL" at bounding box center [539, 114] width 39 height 15
click at [560, 153] on span "Contains" at bounding box center [557, 155] width 43 height 15
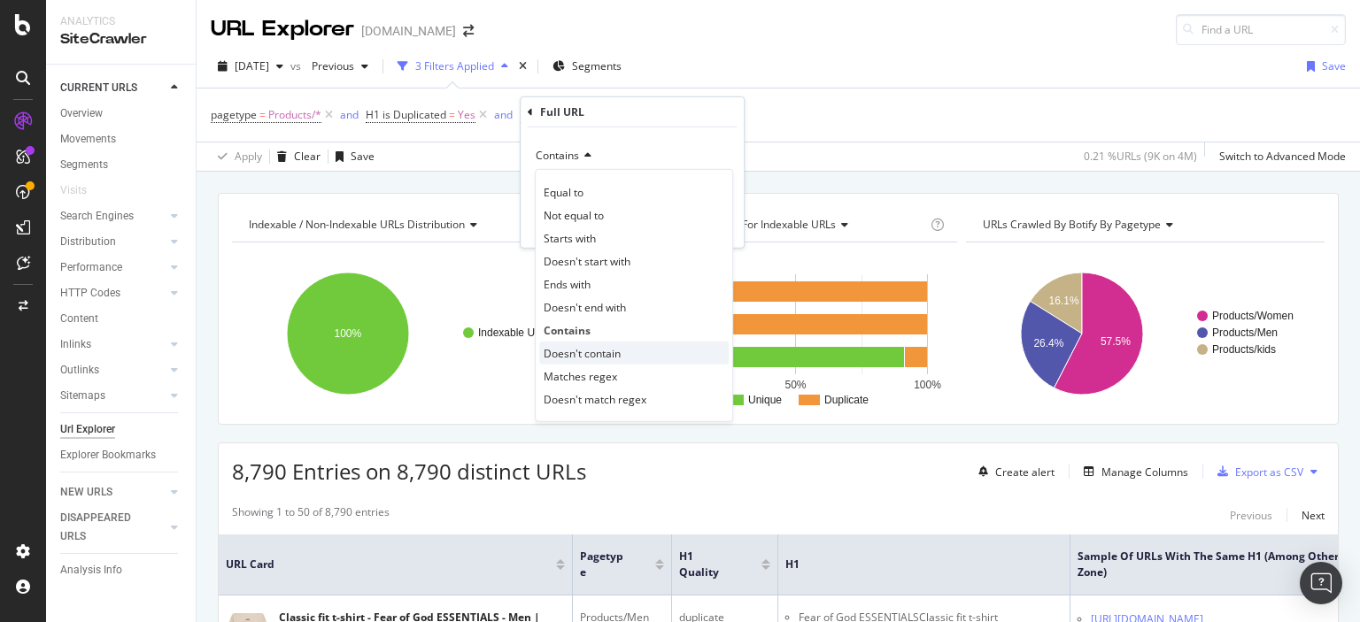
click at [590, 356] on span "Doesn't contain" at bounding box center [582, 352] width 77 height 15
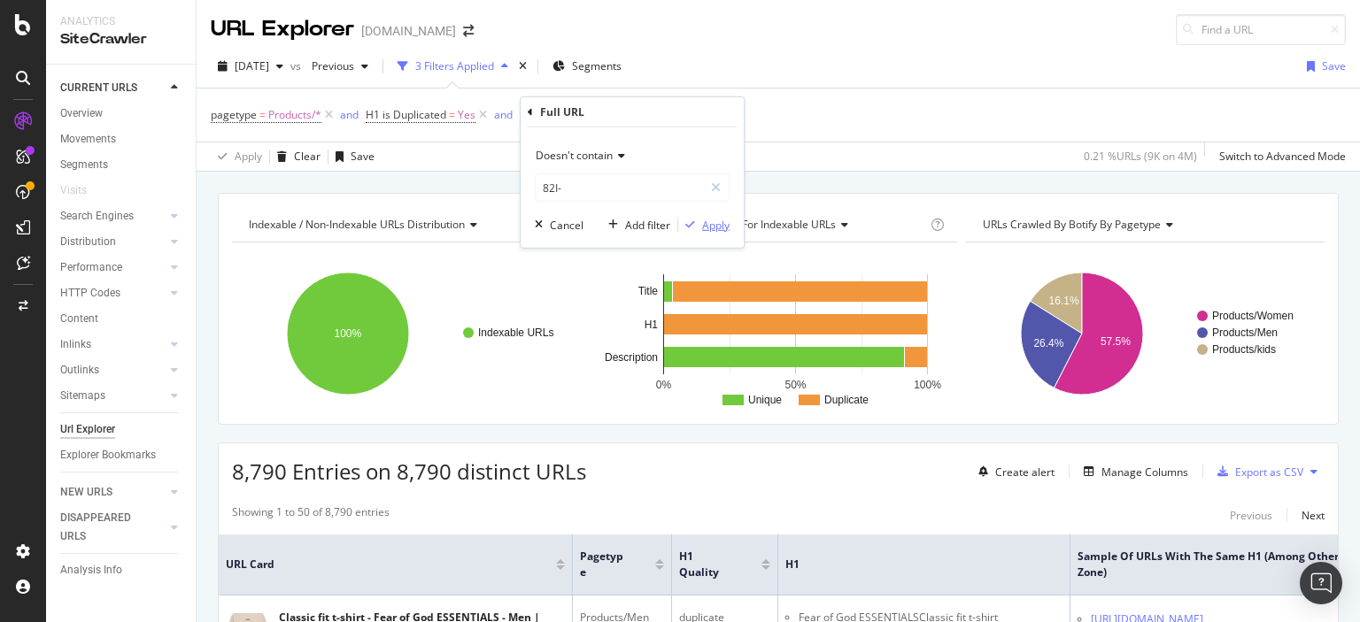
click at [702, 227] on div "Apply" at bounding box center [715, 224] width 27 height 15
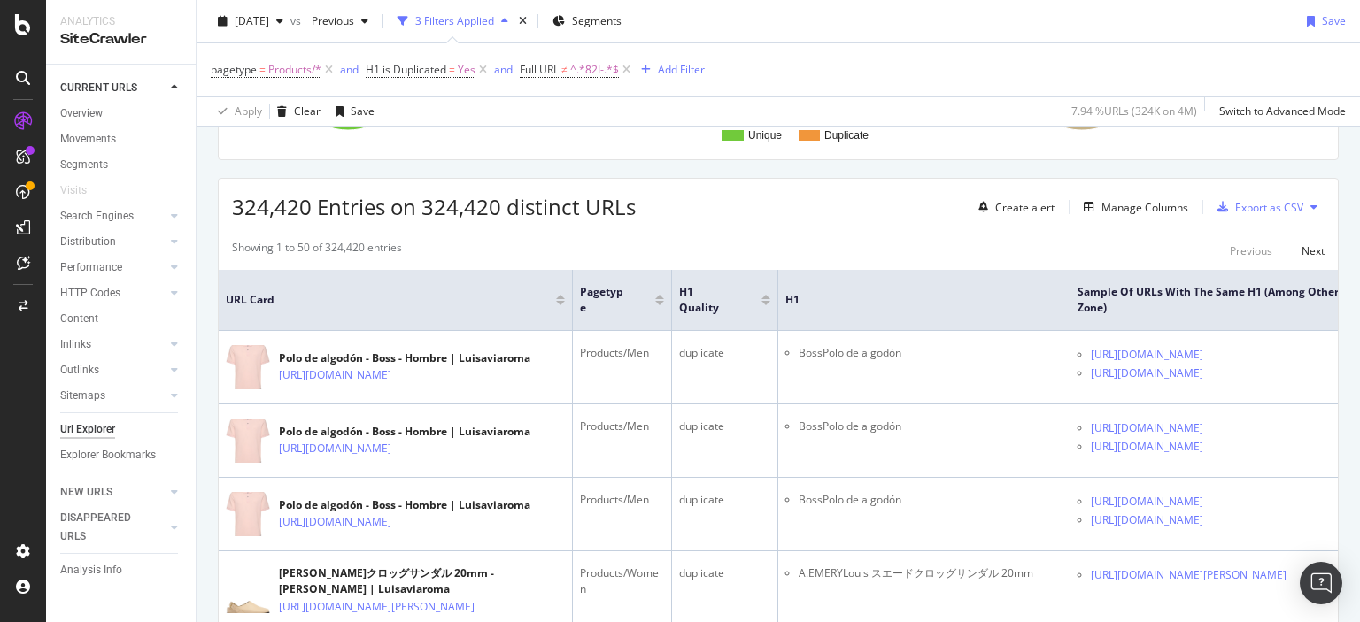
scroll to position [266, 0]
click at [591, 69] on span "^.*82I-.*$" at bounding box center [594, 70] width 49 height 25
click at [551, 141] on input "82I-" at bounding box center [619, 143] width 167 height 28
type input "81I-"
click at [725, 176] on div "Apply" at bounding box center [715, 180] width 27 height 15
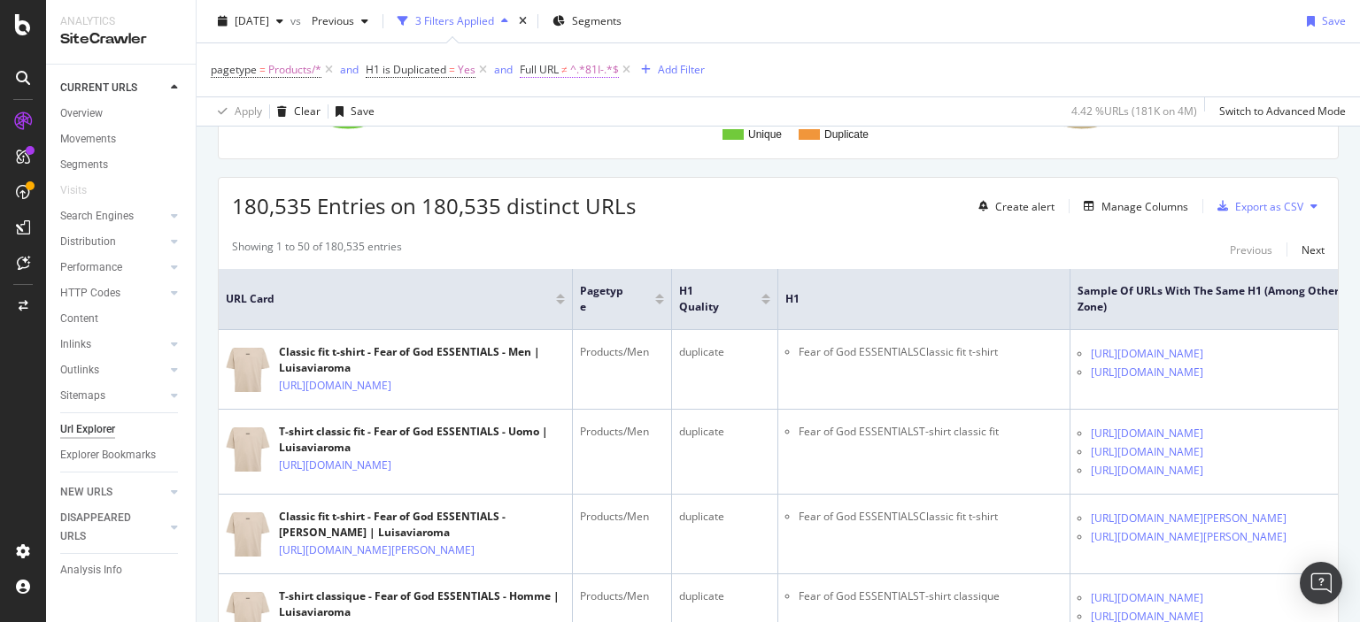
click at [567, 74] on span "≠" at bounding box center [564, 69] width 6 height 15
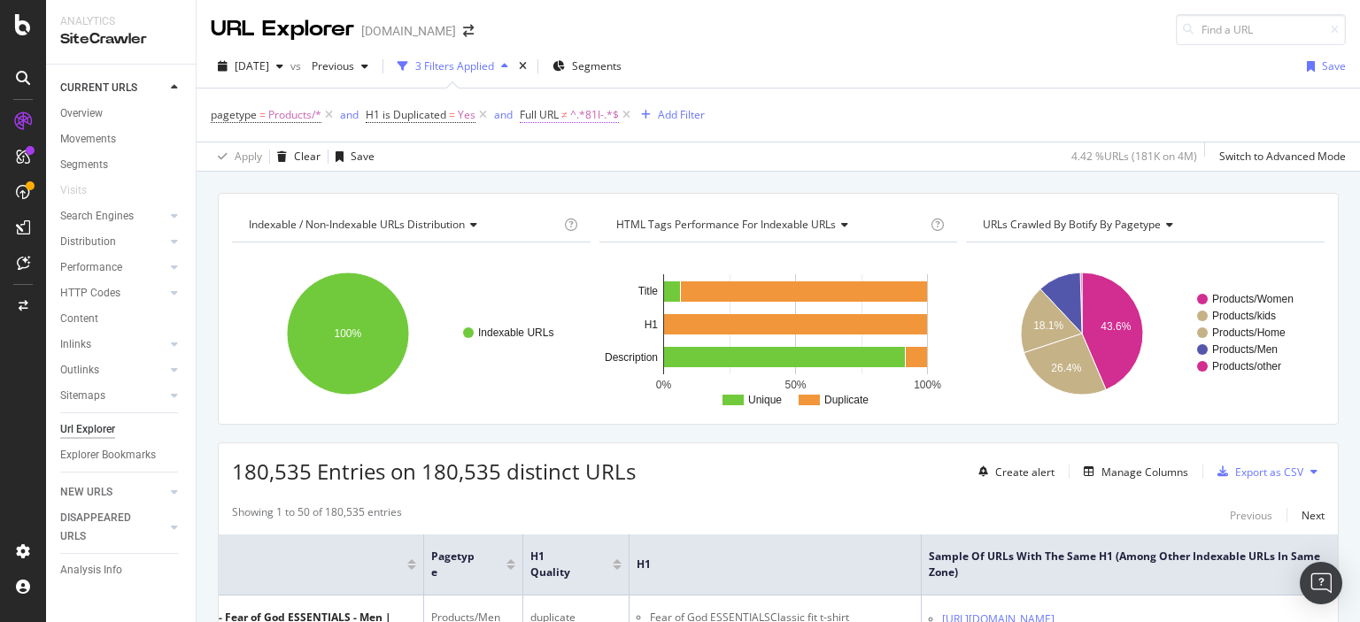
click at [568, 117] on span "≠" at bounding box center [564, 114] width 6 height 15
click at [549, 189] on input "81I-" at bounding box center [619, 188] width 167 height 28
type input "82I-"
click at [718, 219] on div "Apply" at bounding box center [715, 224] width 27 height 15
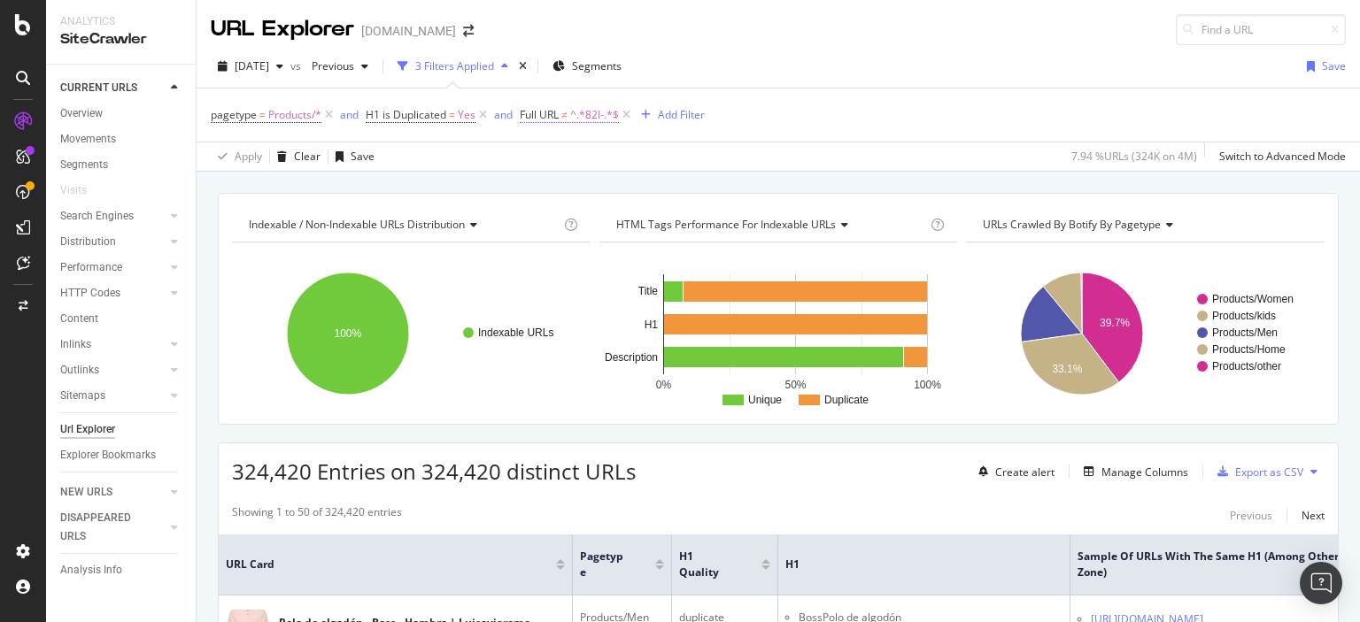
click at [535, 116] on span "Full URL" at bounding box center [539, 114] width 39 height 15
click at [550, 151] on span "Doesn't contain" at bounding box center [574, 155] width 77 height 15
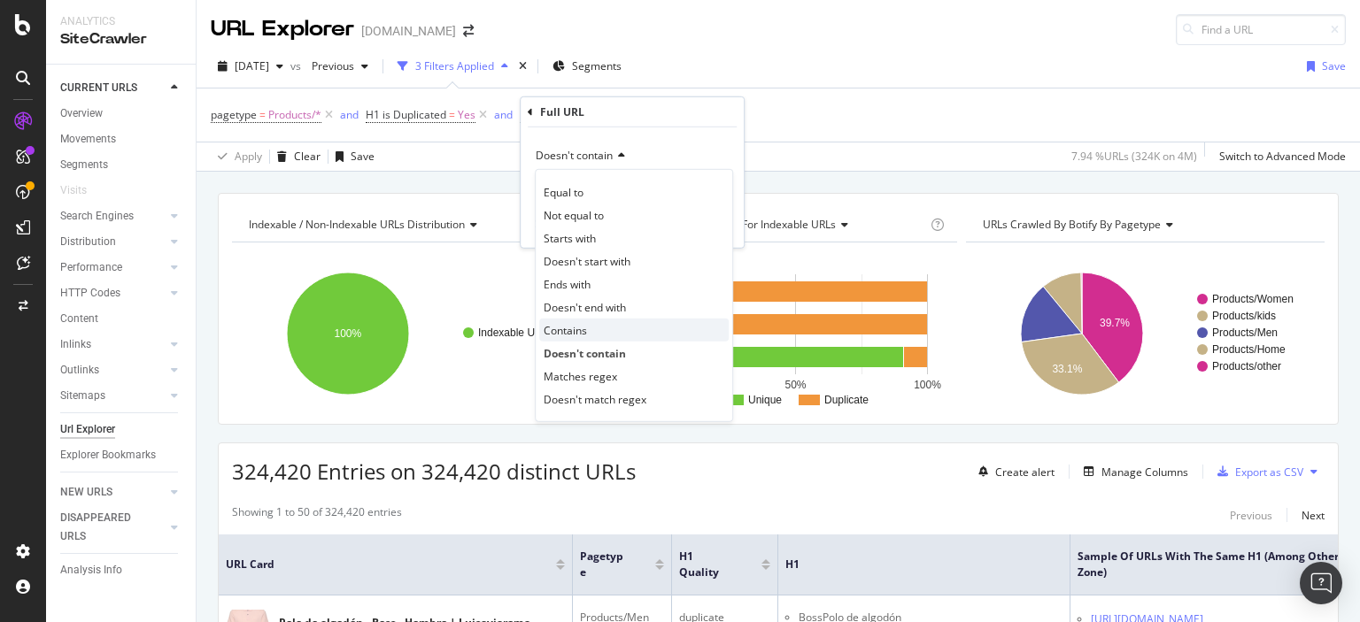
click at [563, 329] on span "Contains" at bounding box center [565, 329] width 43 height 15
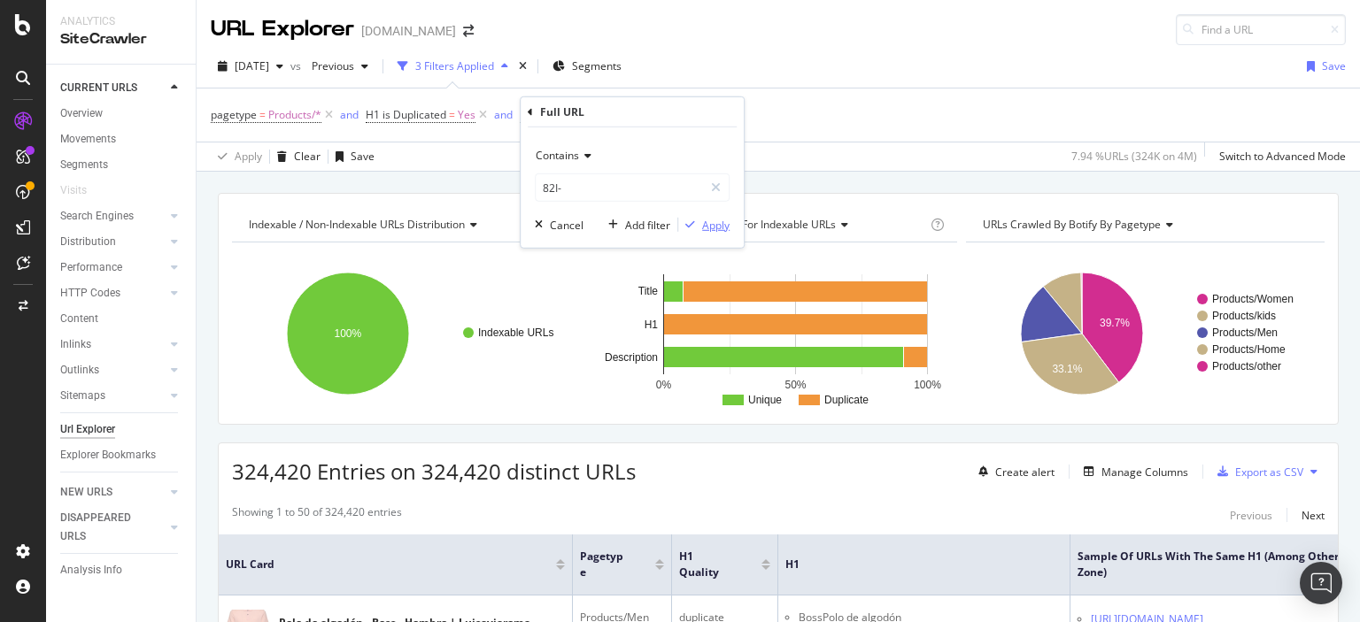
click at [713, 228] on div "Apply" at bounding box center [715, 224] width 27 height 15
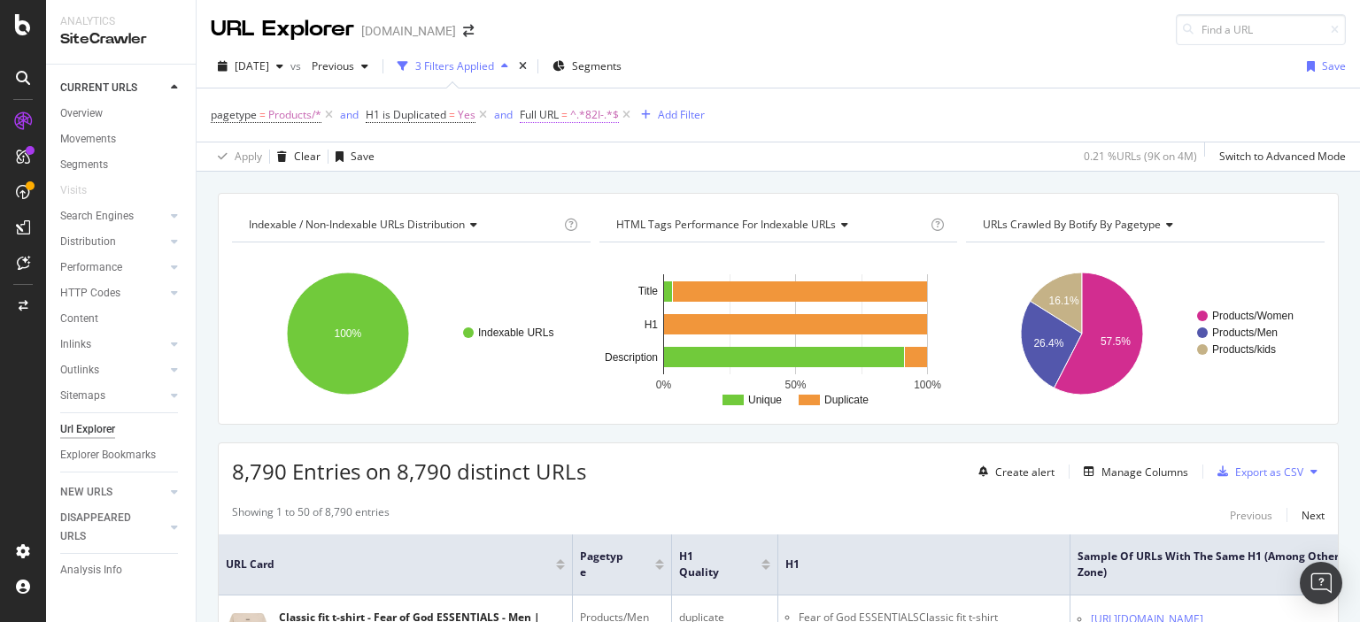
click at [586, 110] on span "^.*82I-.*$" at bounding box center [594, 115] width 49 height 25
click at [555, 182] on input "82I-" at bounding box center [619, 188] width 167 height 28
type input "79I-"
click at [705, 221] on div "Apply" at bounding box center [715, 224] width 27 height 15
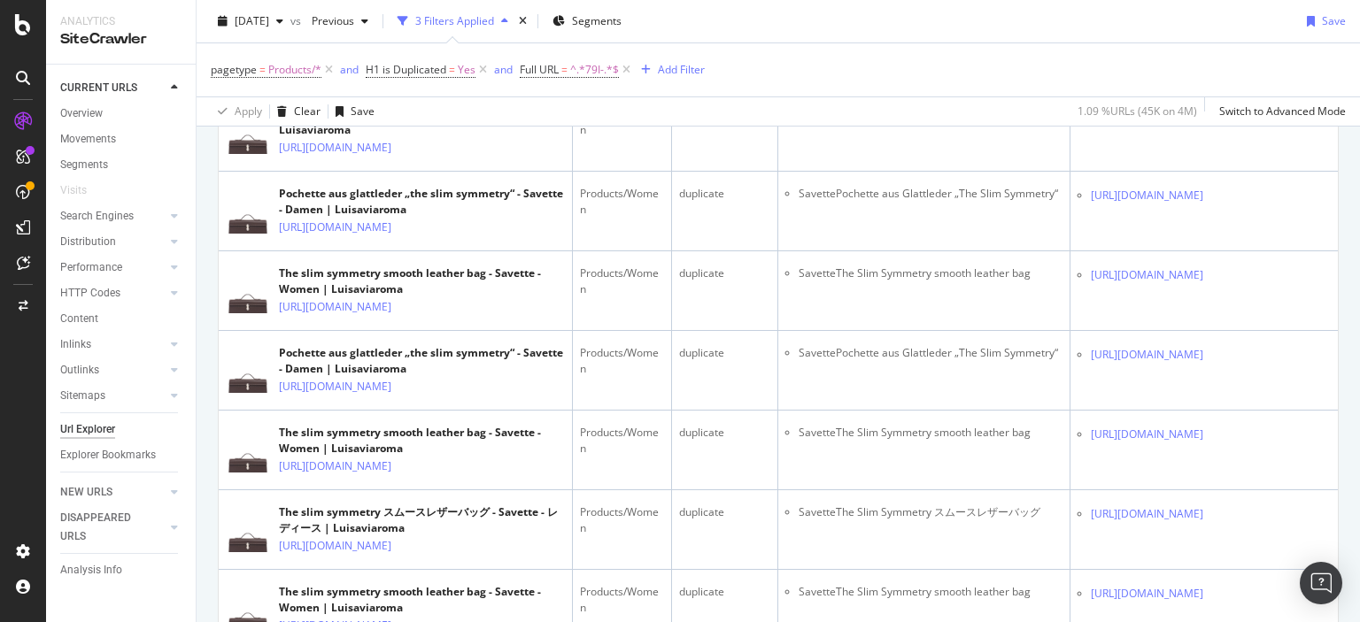
scroll to position [3932, 0]
click at [622, 71] on icon at bounding box center [626, 70] width 15 height 18
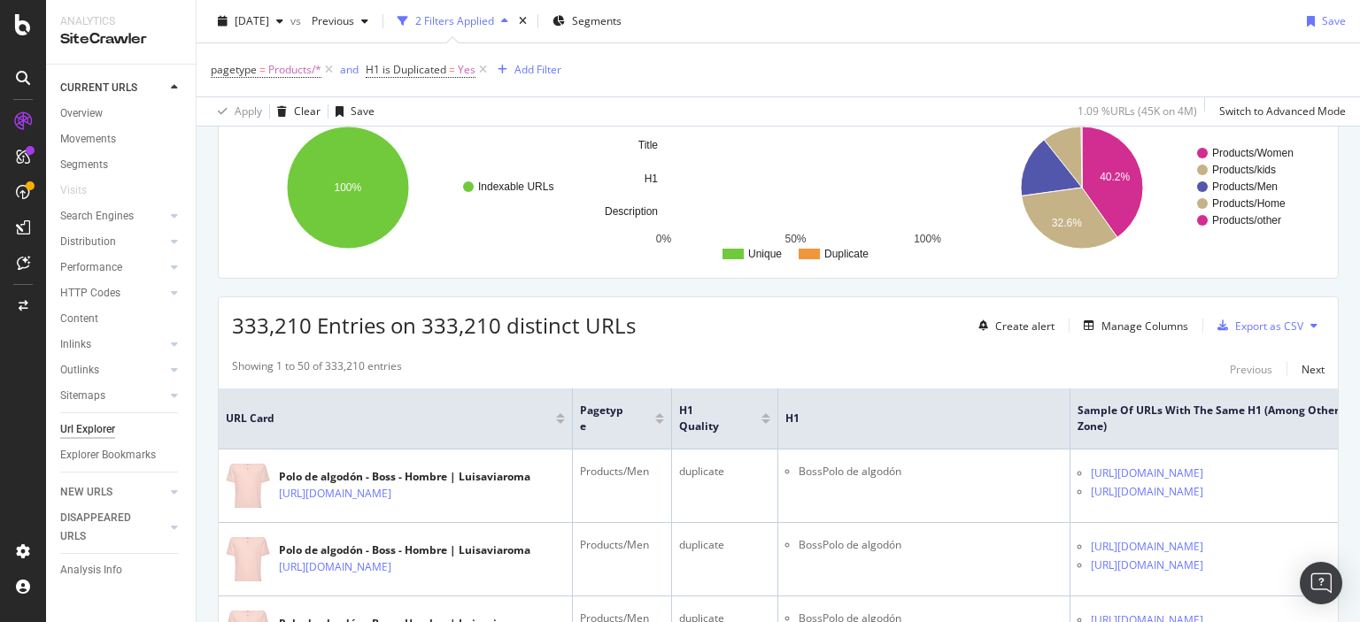
scroll to position [3932, 0]
